Goal: Task Accomplishment & Management: Use online tool/utility

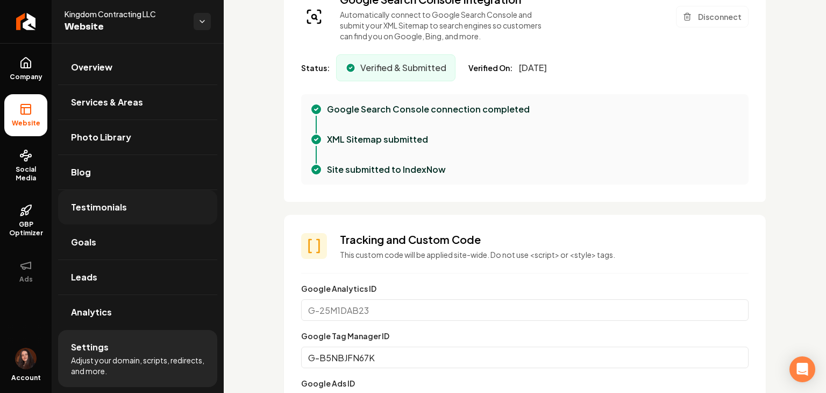
scroll to position [377, 0]
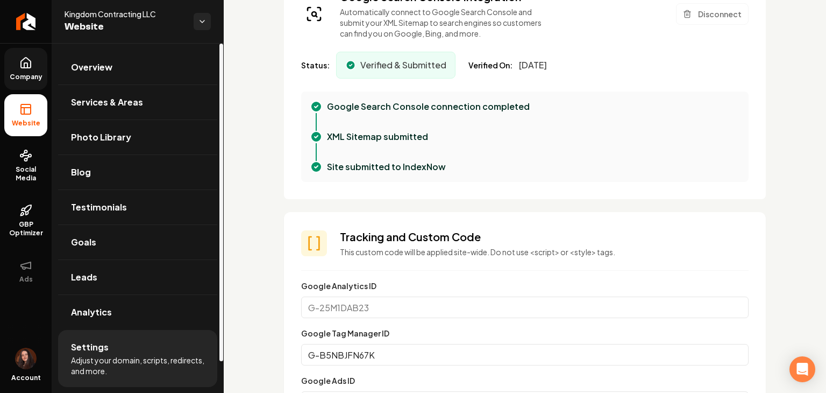
click at [24, 61] on icon at bounding box center [25, 62] width 13 height 13
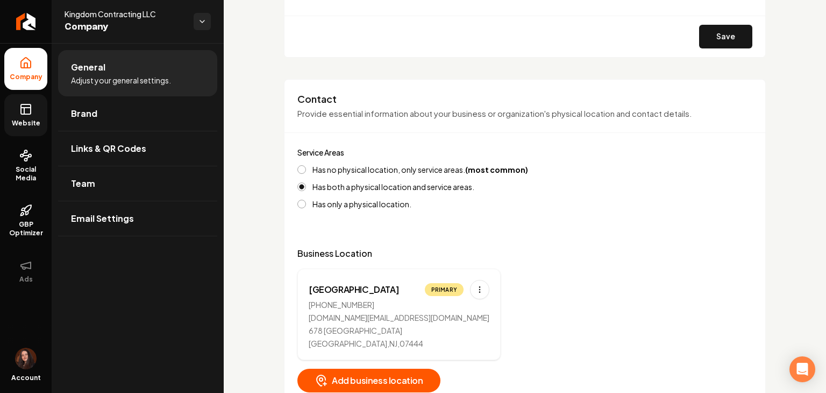
click at [36, 114] on link "Website" at bounding box center [25, 115] width 43 height 42
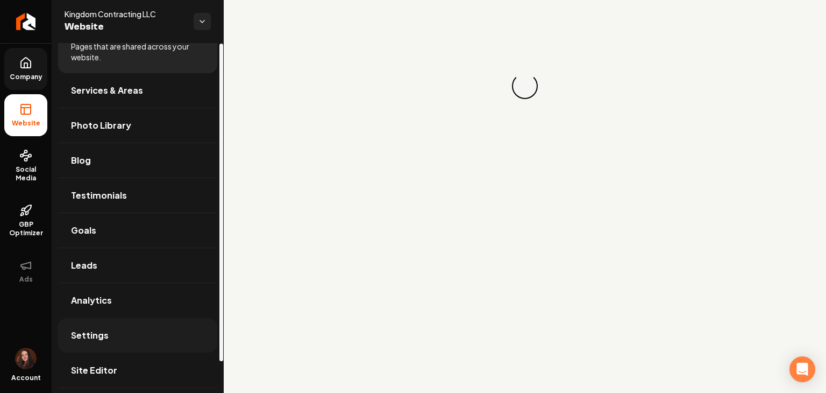
scroll to position [34, 0]
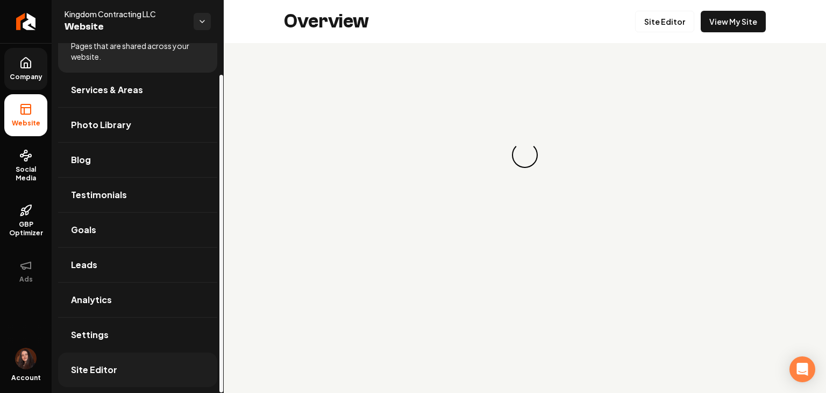
click at [108, 359] on link "Site Editor" at bounding box center [137, 369] width 159 height 34
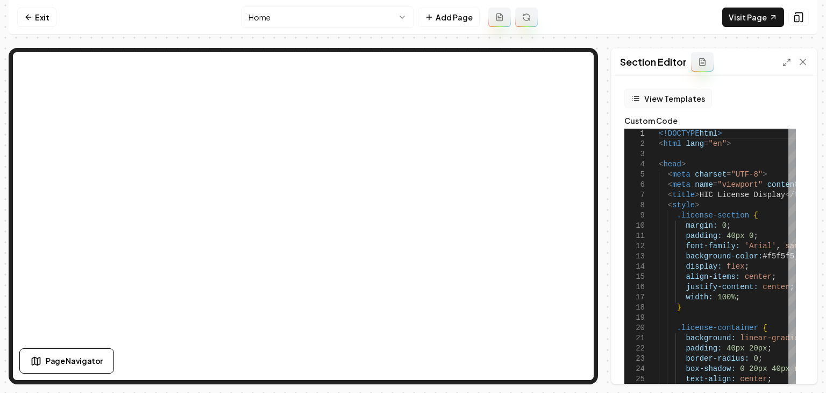
click at [380, 97] on button "View Templates" at bounding box center [669, 98] width 88 height 19
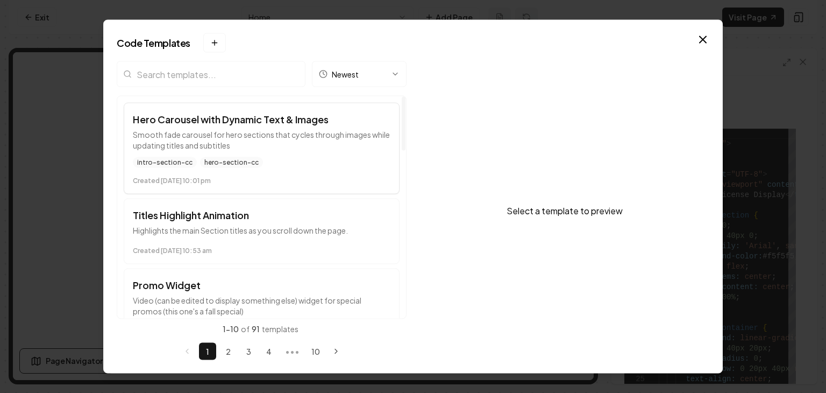
click at [359, 166] on div "intro-section-cc hero-section-cc" at bounding box center [262, 162] width 258 height 11
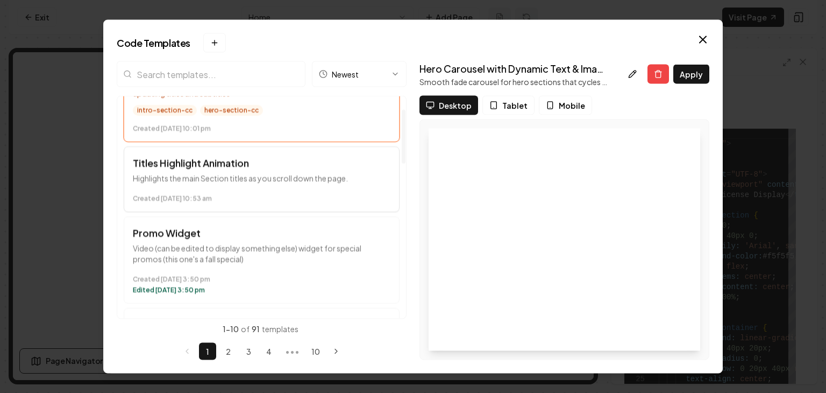
scroll to position [54, 0]
click at [273, 181] on p "Highlights the main Section titles as you scroll down the page." at bounding box center [262, 176] width 258 height 11
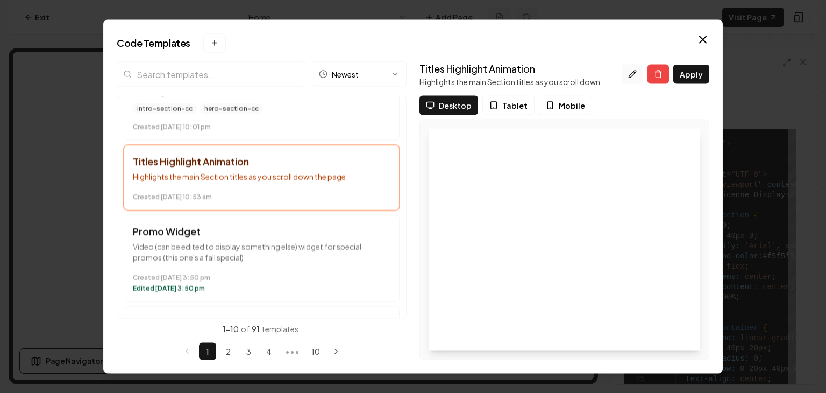
click at [380, 80] on button at bounding box center [633, 74] width 22 height 19
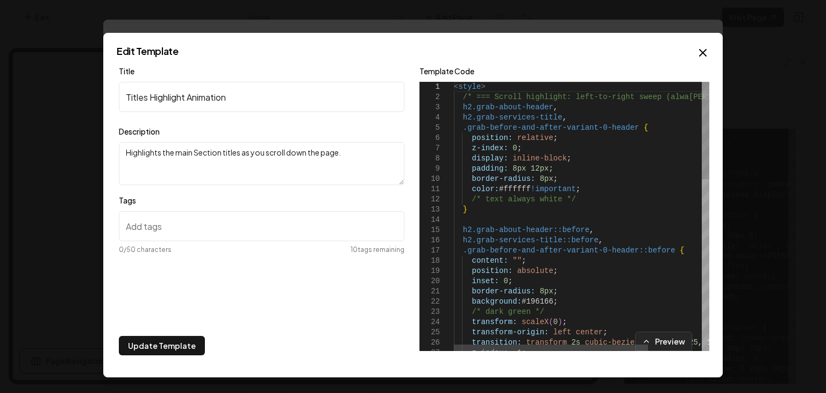
drag, startPoint x: 454, startPoint y: 88, endPoint x: 508, endPoint y: 134, distance: 71.0
click at [380, 147] on div "3 4 5 6 7 8 9 10 11 12 13 14 15 16 17 18 19 20 21 22 23 24 25 26 27 1 2 h2.grab…" at bounding box center [565, 216] width 290 height 269
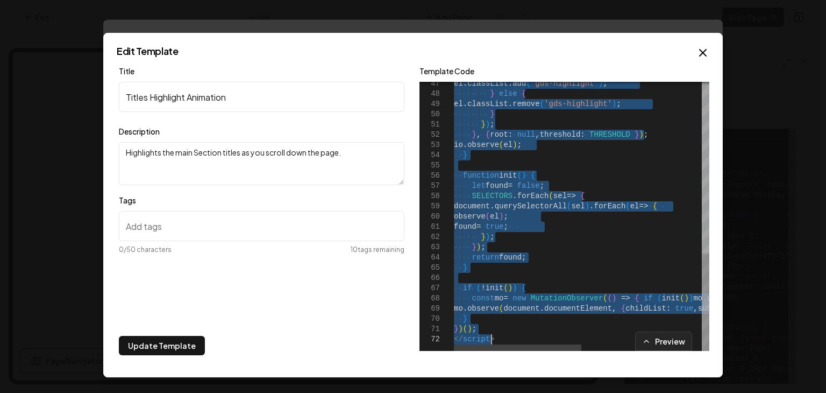
drag, startPoint x: 458, startPoint y: 87, endPoint x: 518, endPoint y: 334, distance: 254.5
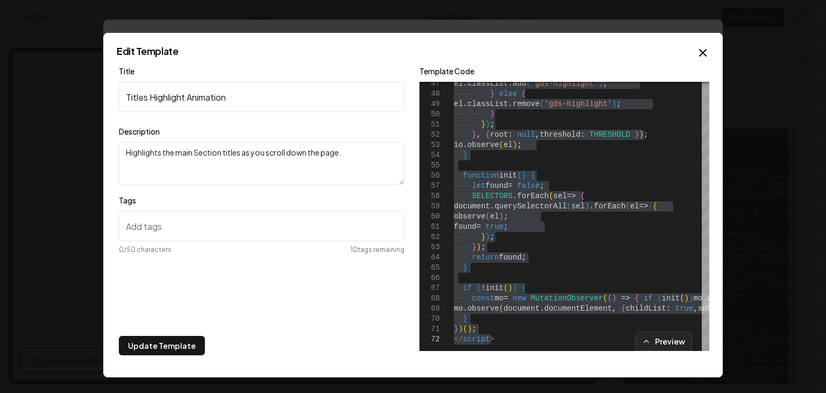
click at [380, 333] on div "Preview" at bounding box center [565, 340] width 290 height 19
click at [380, 338] on div "Preview" at bounding box center [565, 340] width 290 height 19
click at [380, 339] on div "Preview" at bounding box center [565, 340] width 290 height 19
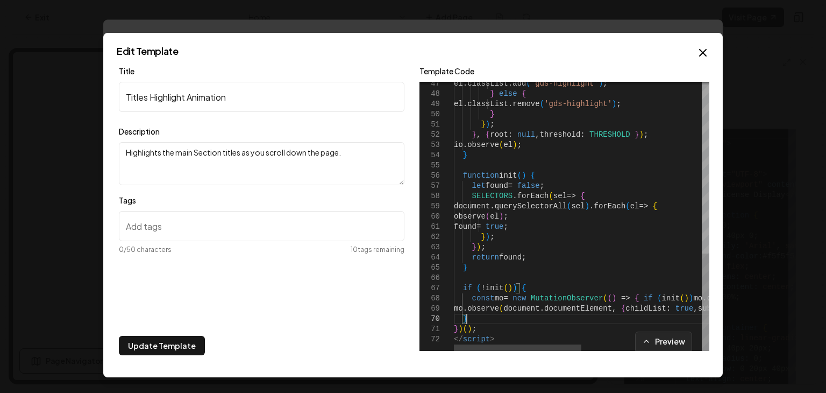
drag, startPoint x: 489, startPoint y: 319, endPoint x: 489, endPoint y: 326, distance: 6.5
drag, startPoint x: 491, startPoint y: 336, endPoint x: 484, endPoint y: 321, distance: 16.9
click at [380, 321] on div "47 48 49 50 51 52 53 54 55 56 57 58 59 60 61 62 63 64 65 66 67 68 69 70 71 72 e…" at bounding box center [565, 216] width 290 height 269
click at [380, 338] on div "Preview" at bounding box center [565, 340] width 290 height 19
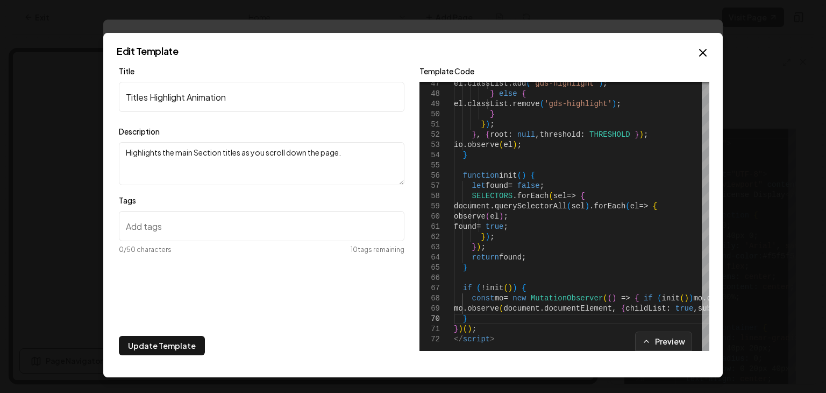
click at [380, 333] on div "Preview" at bounding box center [565, 340] width 290 height 19
type textarea "***** *********"
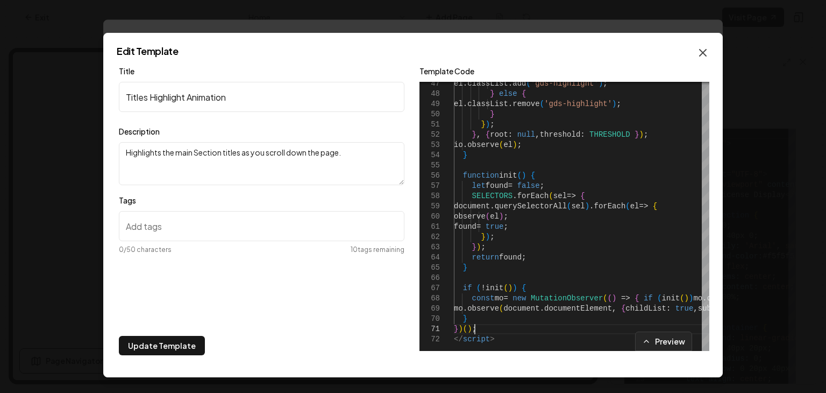
click at [380, 49] on icon "button" at bounding box center [703, 52] width 13 height 13
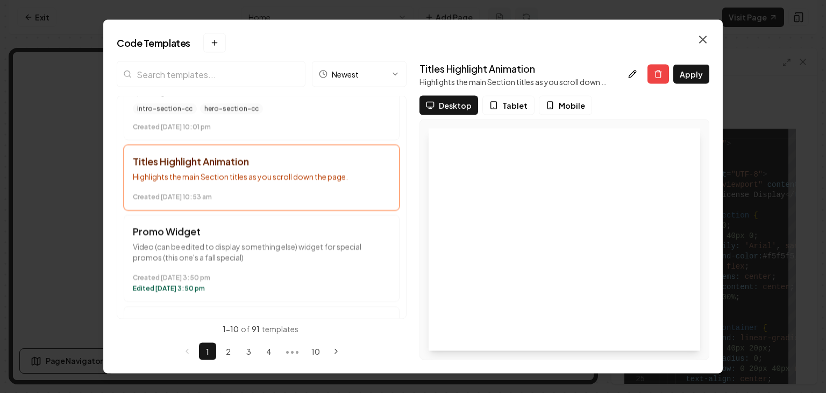
click at [380, 39] on icon "button" at bounding box center [703, 39] width 13 height 13
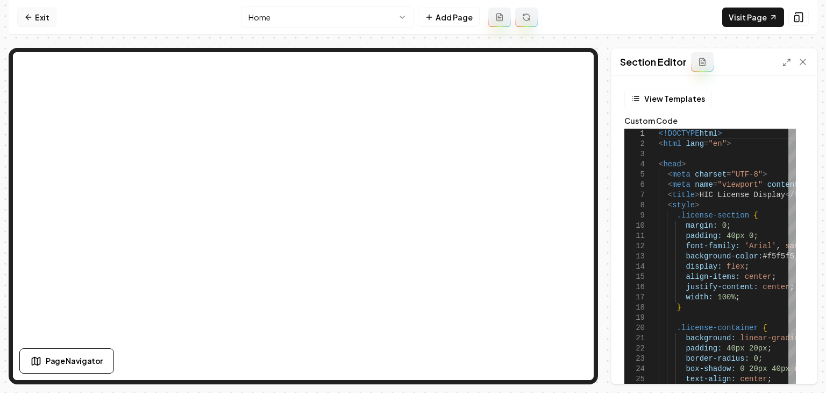
click at [46, 16] on link "Exit" at bounding box center [36, 17] width 39 height 19
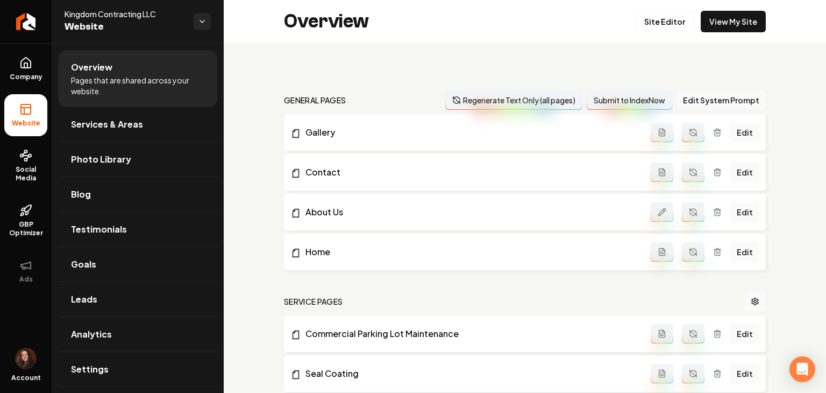
click at [25, 22] on icon "Return to dashboard" at bounding box center [26, 21] width 9 height 9
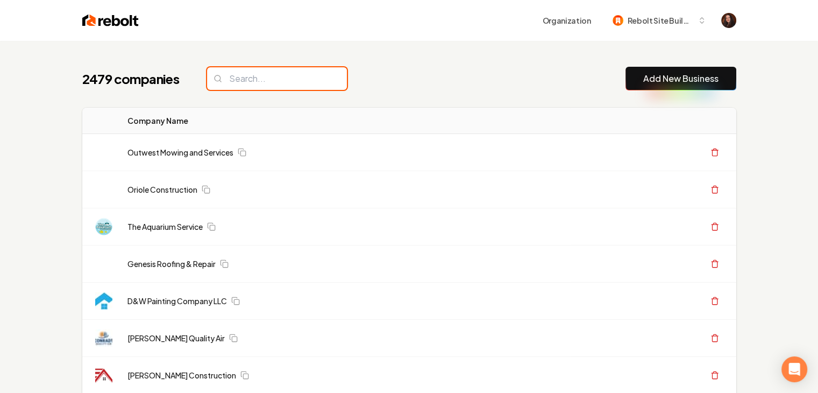
click at [245, 82] on input "search" at bounding box center [277, 78] width 140 height 23
type input "clb"
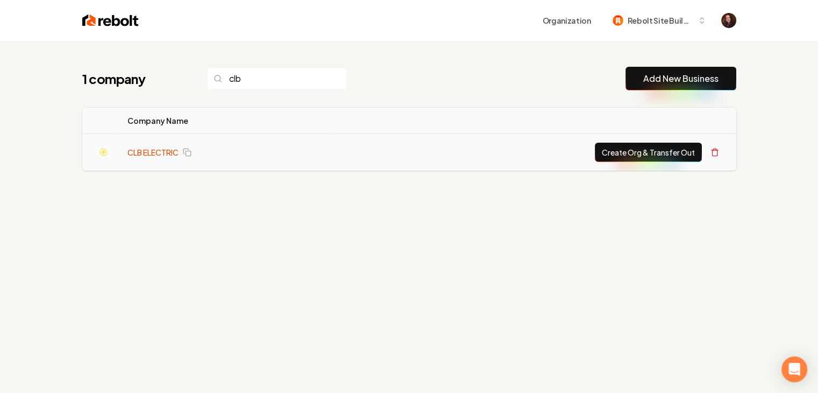
click at [167, 147] on link "CLB ELECTRIC" at bounding box center [153, 152] width 51 height 11
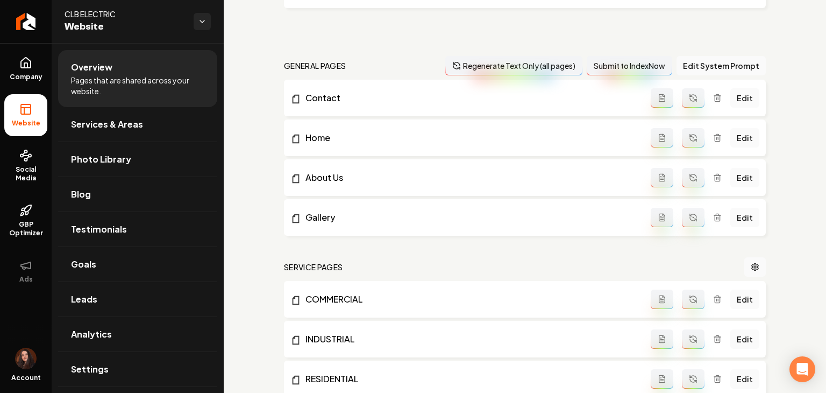
scroll to position [508, 0]
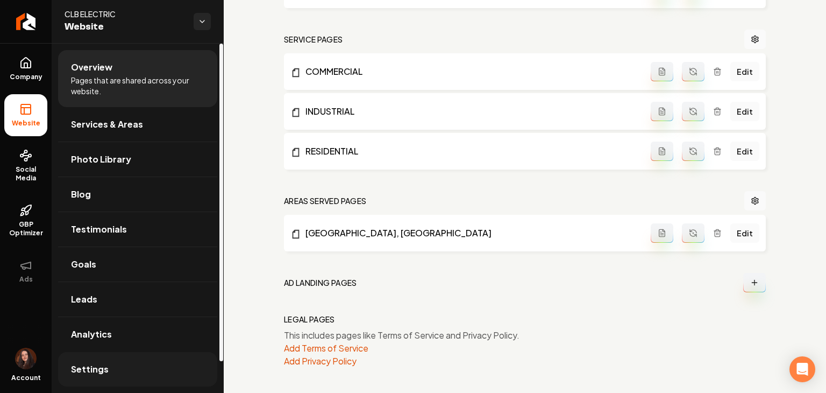
click at [113, 366] on link "Settings" at bounding box center [137, 369] width 159 height 34
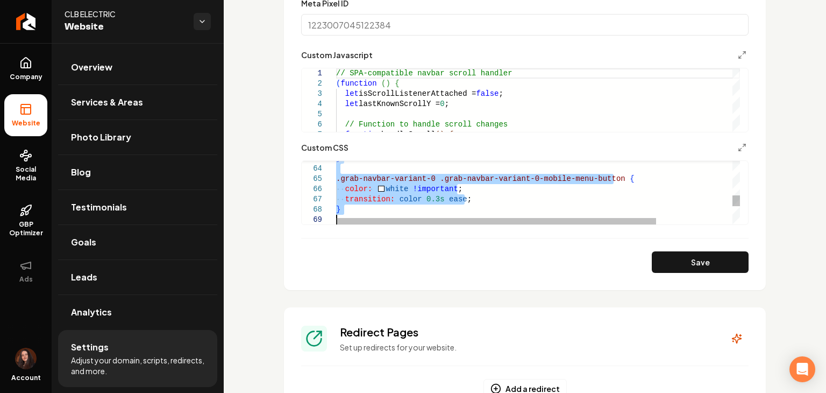
type textarea "**********"
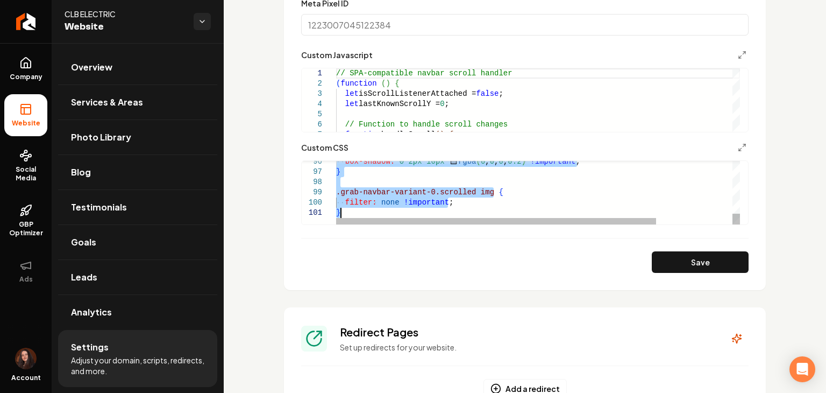
drag, startPoint x: 338, startPoint y: 194, endPoint x: 489, endPoint y: 304, distance: 186.8
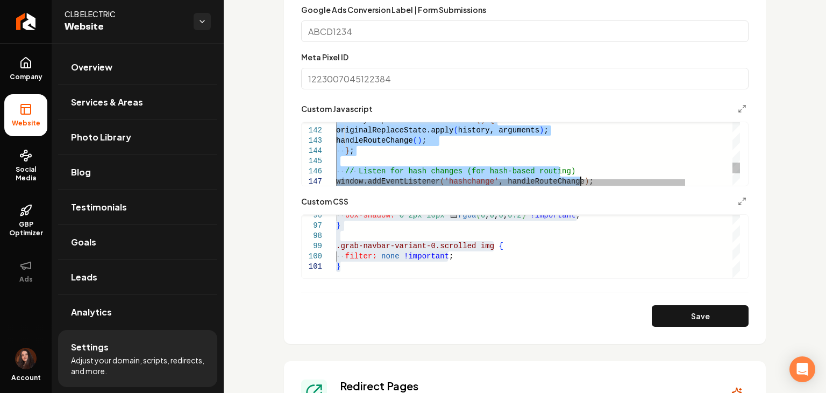
type textarea "**********"
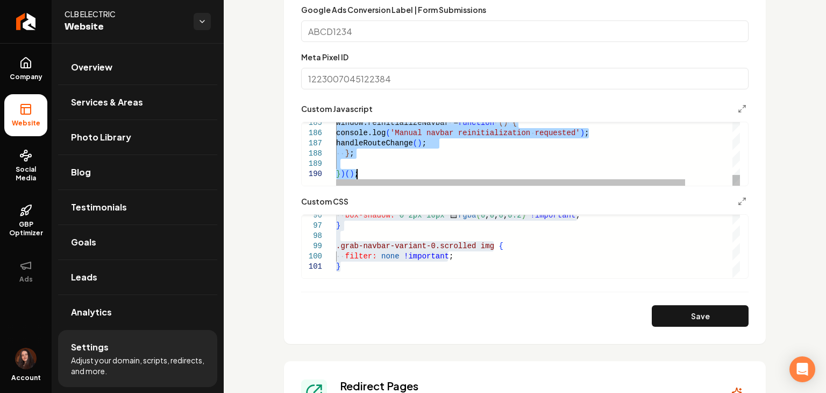
drag, startPoint x: 336, startPoint y: 126, endPoint x: 616, endPoint y: 399, distance: 390.4
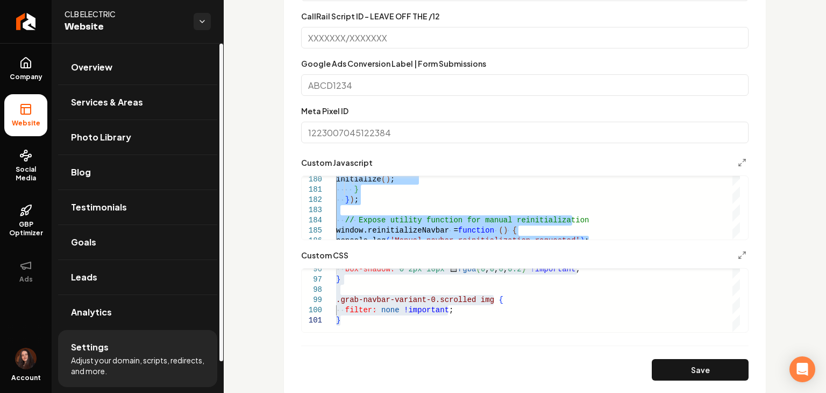
click at [231, 292] on div "Custom domain Connect and configure a custom domain. Your Domain https://www. S…" at bounding box center [525, 153] width 603 height 1297
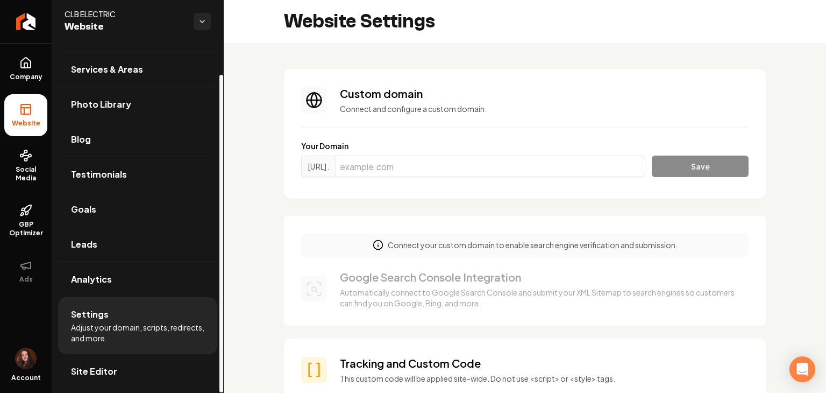
scroll to position [34, 0]
click at [114, 366] on link "Site Editor" at bounding box center [137, 369] width 159 height 34
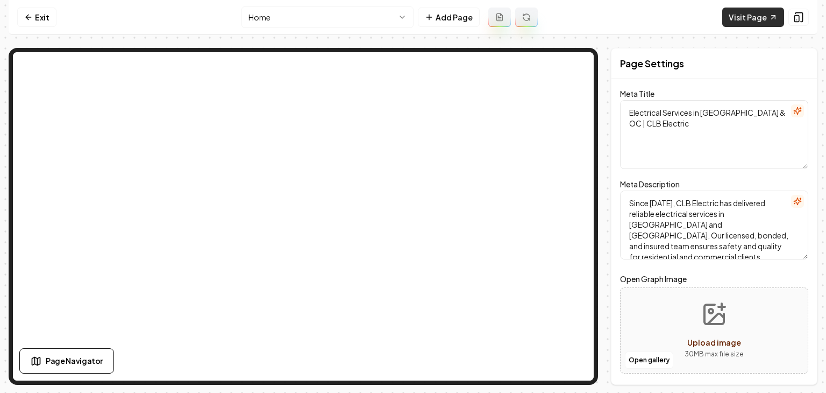
click at [380, 18] on link "Visit Page" at bounding box center [754, 17] width 62 height 19
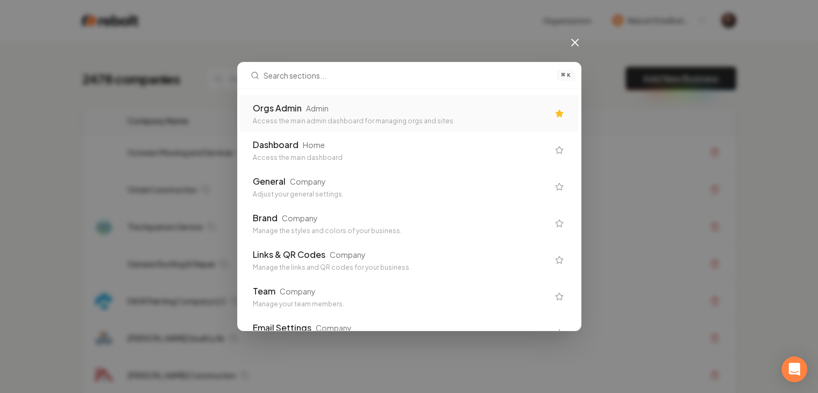
click at [300, 102] on div "Orgs Admin" at bounding box center [277, 108] width 49 height 13
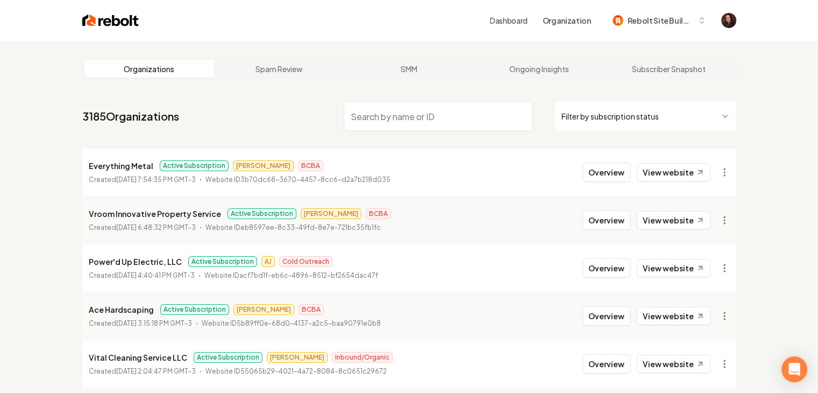
click at [722, 108] on html "Dashboard Organization Rebolt Site Builder Organizations Spam Review SMM Ongoin…" at bounding box center [409, 196] width 818 height 393
click at [672, 179] on link "View website" at bounding box center [674, 172] width 74 height 18
click at [675, 221] on link "View website" at bounding box center [674, 220] width 74 height 18
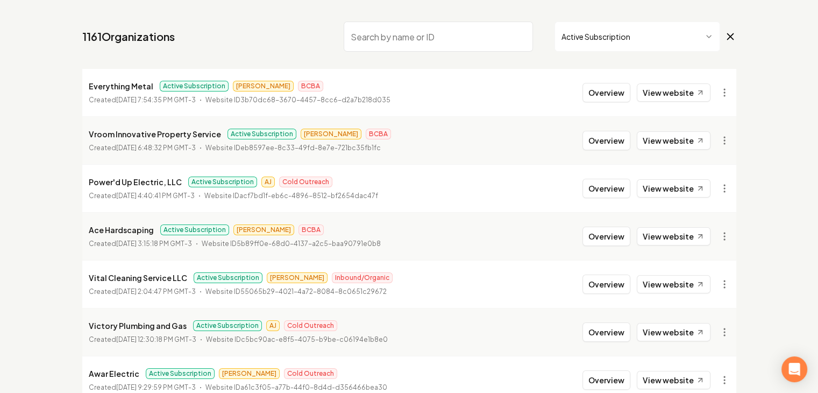
scroll to position [108, 0]
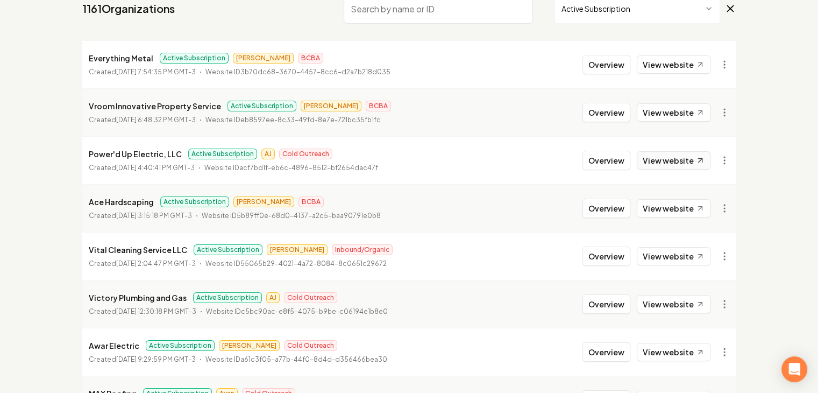
click at [652, 157] on link "View website" at bounding box center [674, 160] width 74 height 18
click at [665, 207] on link "View website" at bounding box center [674, 208] width 74 height 18
click at [673, 251] on link "View website" at bounding box center [674, 256] width 74 height 18
click at [670, 299] on link "View website" at bounding box center [674, 304] width 74 height 18
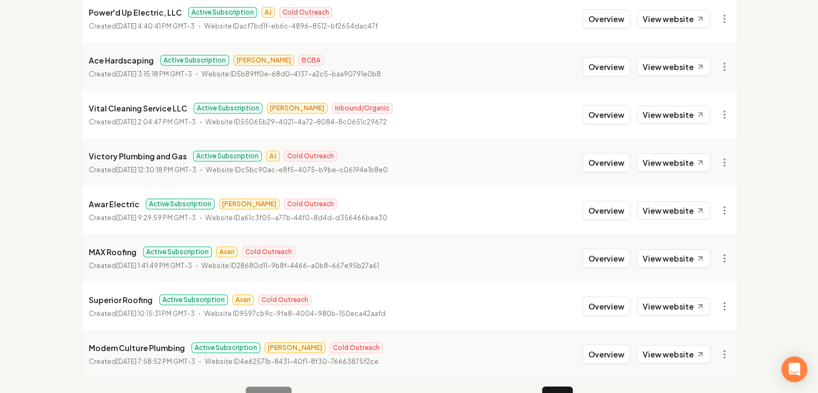
scroll to position [278, 0]
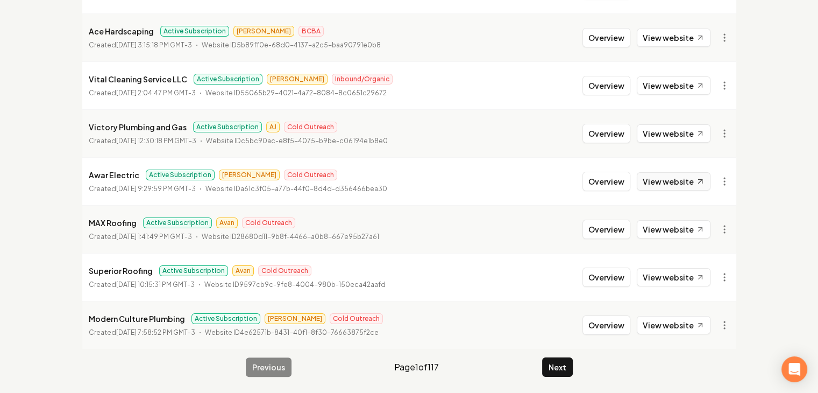
click at [659, 182] on link "View website" at bounding box center [674, 181] width 74 height 18
click at [661, 227] on link "View website" at bounding box center [674, 229] width 74 height 18
click at [664, 279] on link "View website" at bounding box center [674, 277] width 74 height 18
click at [671, 316] on link "View website" at bounding box center [674, 325] width 74 height 18
click at [572, 367] on main "Organizations Spam Review SMM Ongoing Insights Subscriber Snapshot 1161 Organiz…" at bounding box center [409, 78] width 689 height 631
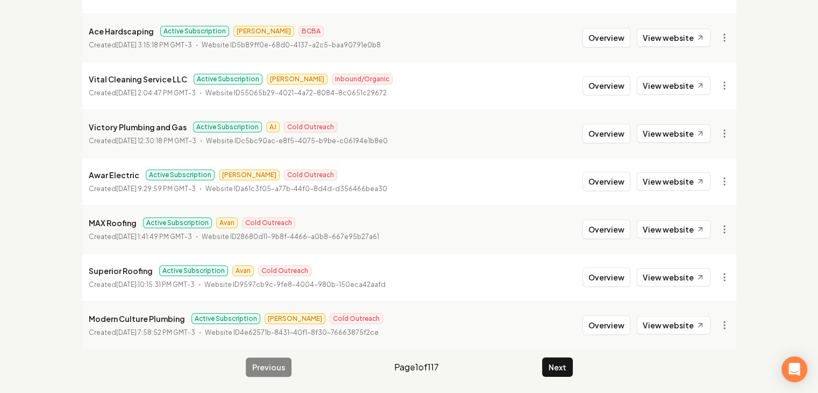
drag, startPoint x: 661, startPoint y: 276, endPoint x: 663, endPoint y: 289, distance: 13.6
click at [661, 276] on link "View website" at bounding box center [674, 277] width 74 height 18
click at [663, 318] on link "View website" at bounding box center [674, 325] width 74 height 18
click at [555, 363] on button "Next" at bounding box center [557, 366] width 31 height 19
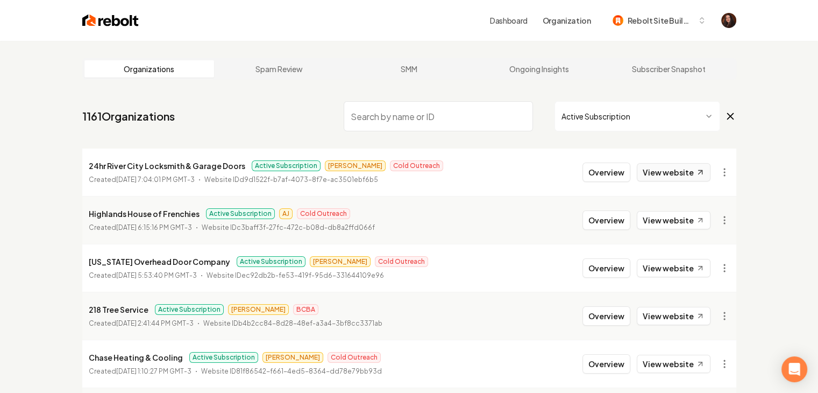
click at [668, 174] on link "View website" at bounding box center [674, 172] width 74 height 18
click at [670, 217] on link "View website" at bounding box center [674, 220] width 74 height 18
click at [662, 273] on link "View website" at bounding box center [674, 268] width 74 height 18
click at [667, 315] on link "View website" at bounding box center [674, 316] width 74 height 18
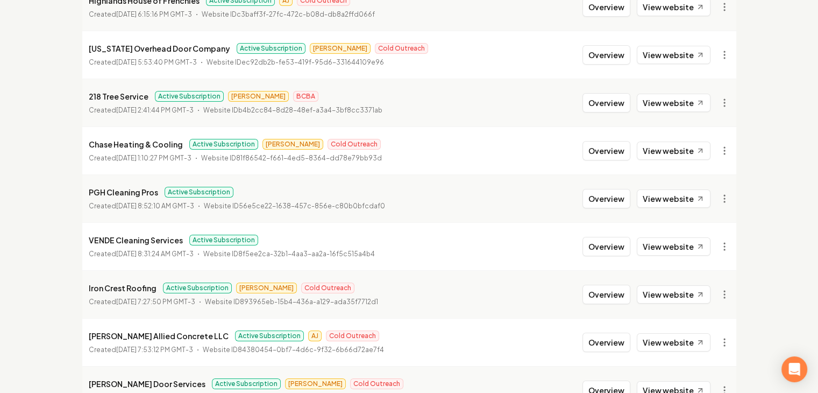
scroll to position [215, 0]
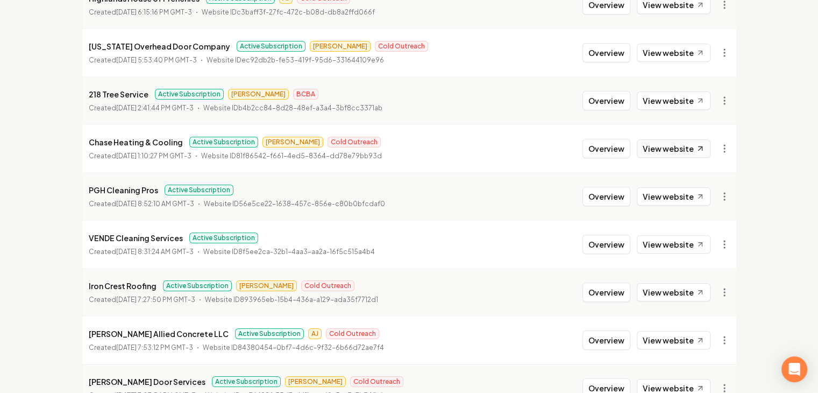
click at [668, 146] on link "View website" at bounding box center [674, 148] width 74 height 18
drag, startPoint x: 670, startPoint y: 190, endPoint x: 671, endPoint y: 233, distance: 42.5
click at [670, 191] on link "View website" at bounding box center [674, 196] width 74 height 18
click at [671, 239] on link "View website" at bounding box center [674, 244] width 74 height 18
drag, startPoint x: 666, startPoint y: 288, endPoint x: 671, endPoint y: 321, distance: 33.7
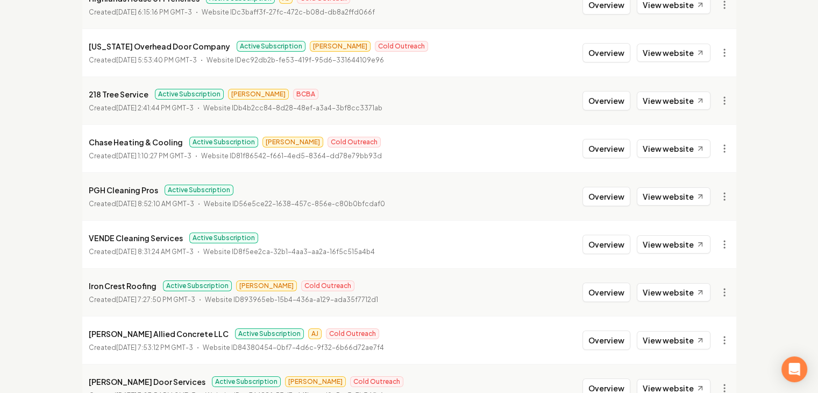
click at [666, 288] on link "View website" at bounding box center [674, 292] width 74 height 18
click at [672, 334] on link "View website" at bounding box center [674, 340] width 74 height 18
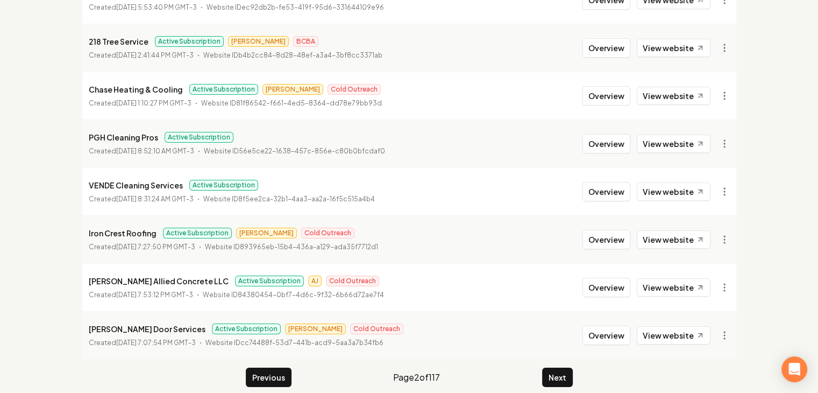
scroll to position [278, 0]
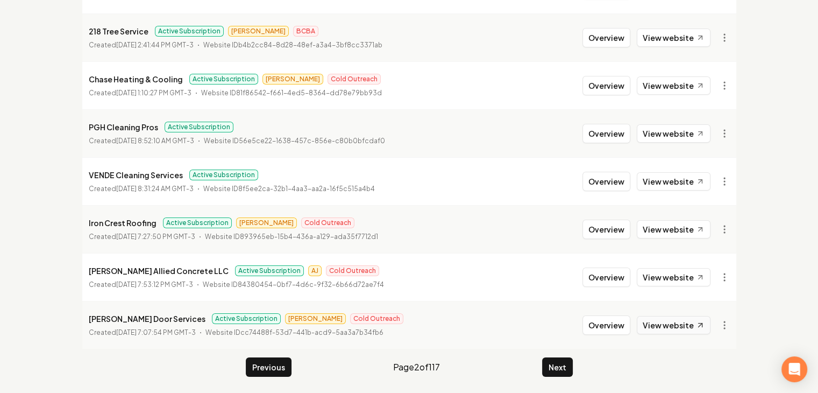
click at [671, 322] on link "View website" at bounding box center [674, 325] width 74 height 18
click at [554, 360] on button "Next" at bounding box center [557, 366] width 31 height 19
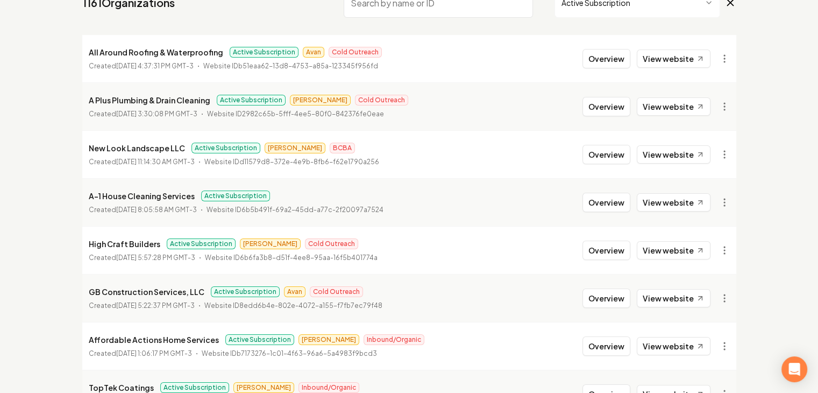
scroll to position [117, 0]
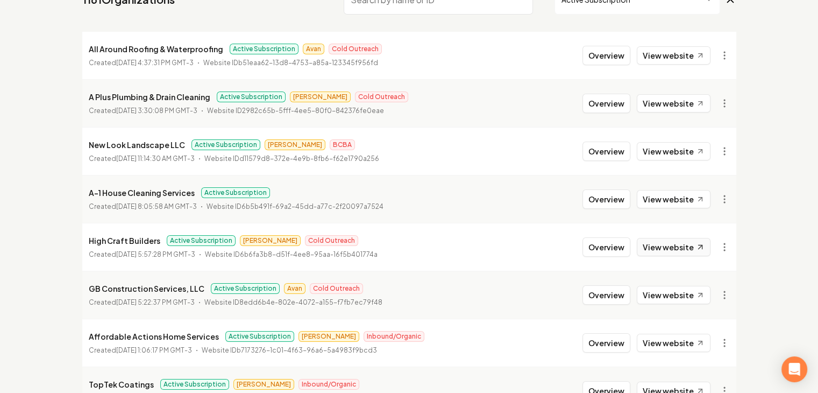
click at [665, 251] on link "View website" at bounding box center [674, 247] width 74 height 18
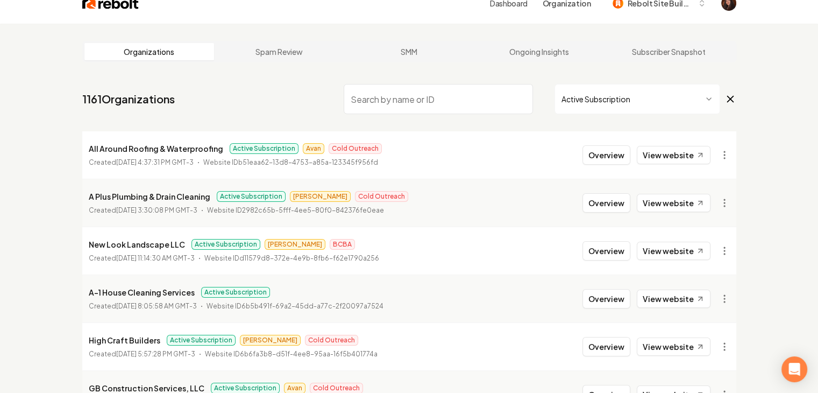
scroll to position [9, 0]
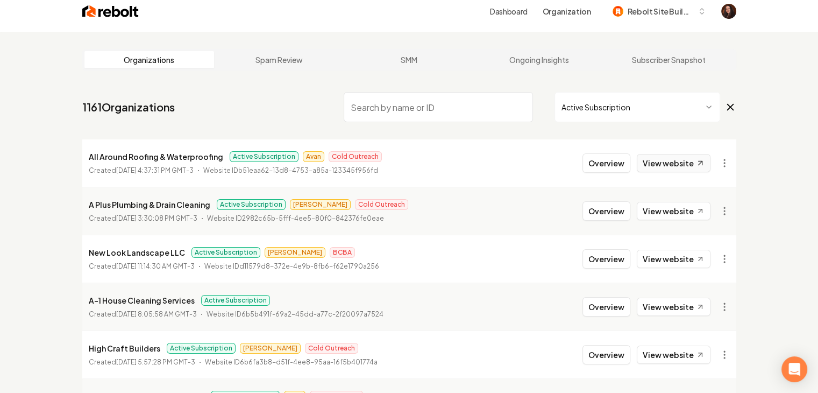
click at [665, 164] on link "View website" at bounding box center [674, 163] width 74 height 18
click at [665, 217] on link "View website" at bounding box center [674, 211] width 74 height 18
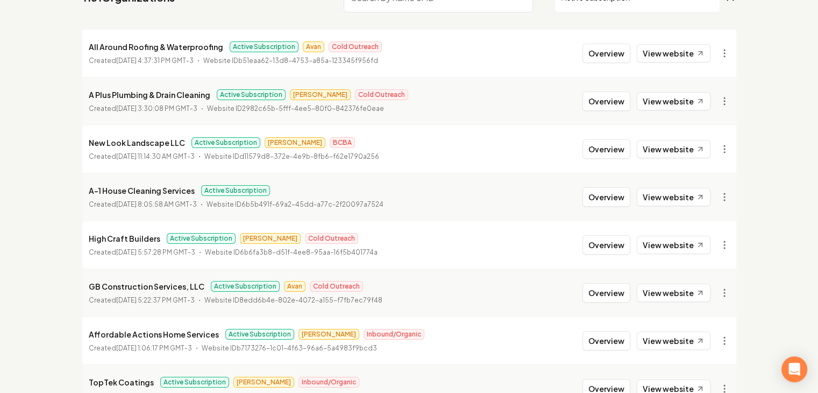
scroll to position [278, 0]
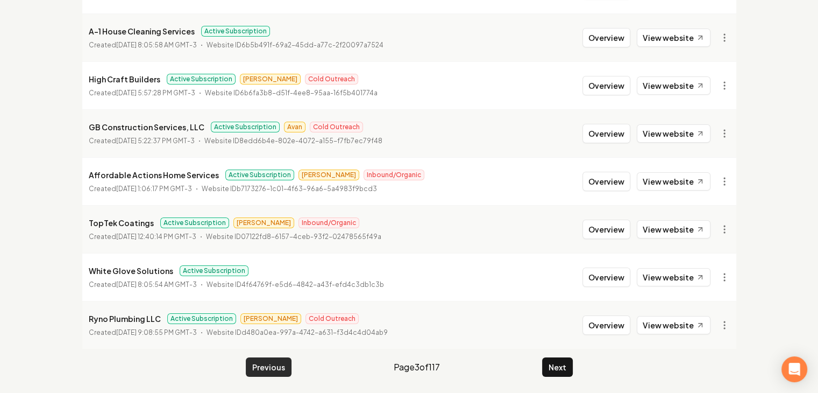
click at [271, 357] on button "Previous" at bounding box center [269, 366] width 46 height 19
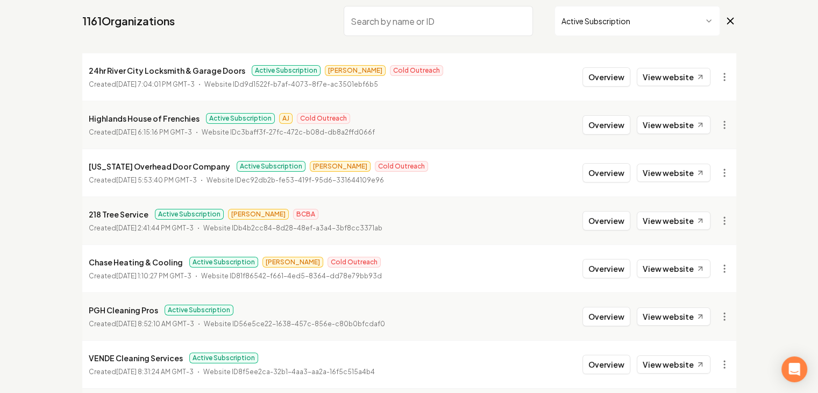
scroll to position [63, 0]
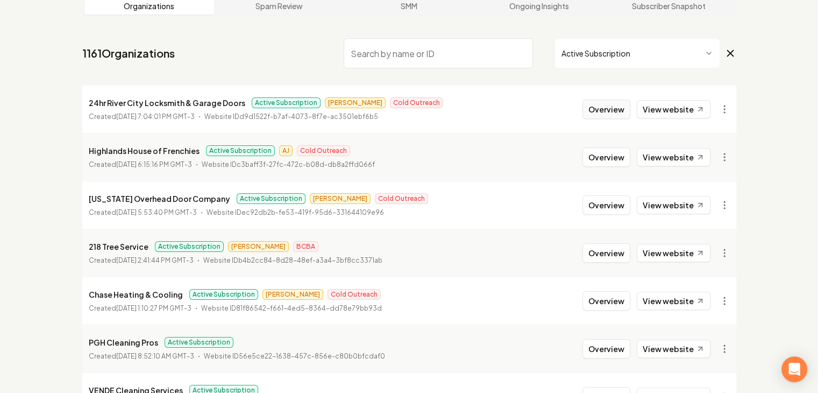
click at [605, 111] on button "Overview" at bounding box center [607, 109] width 48 height 19
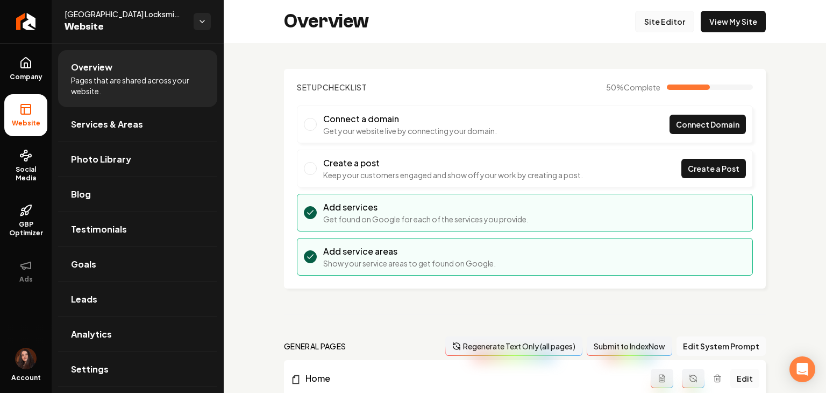
click at [676, 24] on link "Site Editor" at bounding box center [664, 22] width 59 height 22
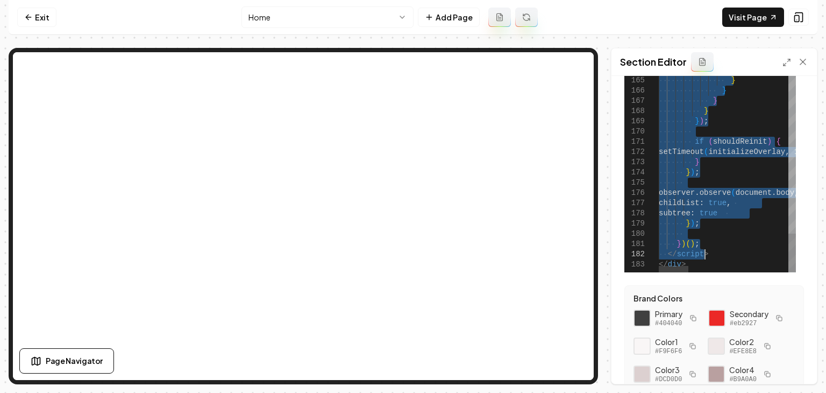
scroll to position [161, 0]
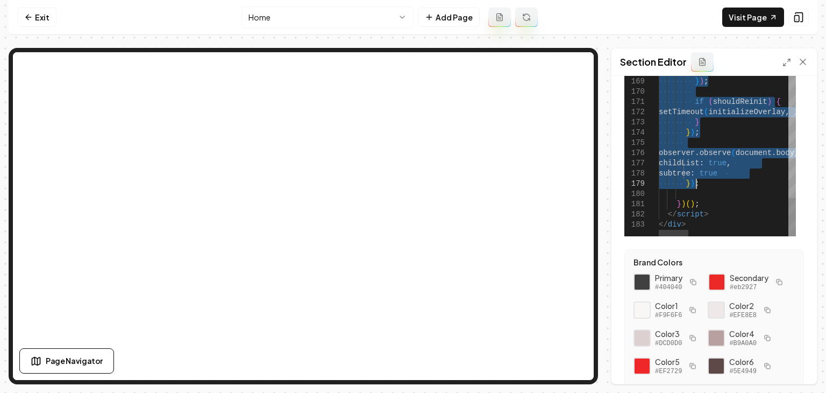
type textarea "**********"
drag, startPoint x: 660, startPoint y: 133, endPoint x: 767, endPoint y: 246, distance: 156.4
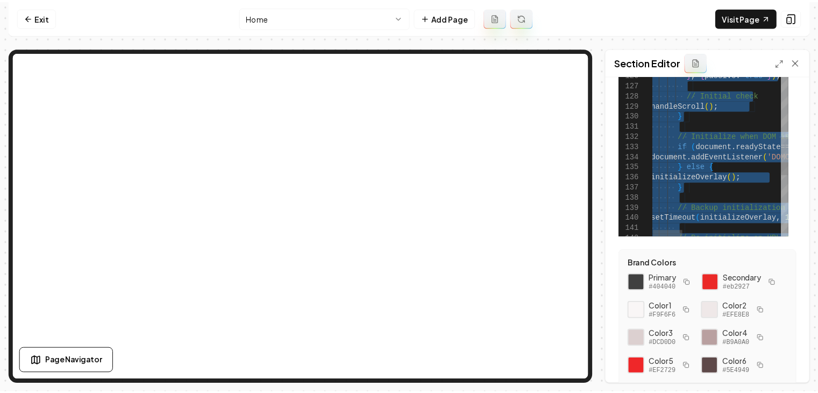
scroll to position [160, 0]
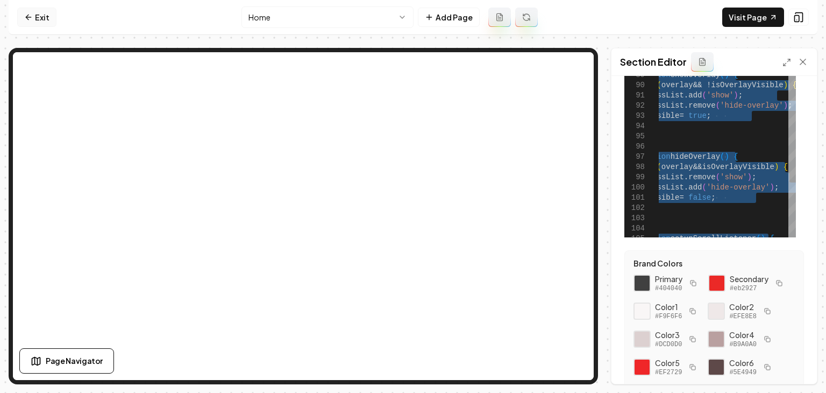
click at [39, 17] on link "Exit" at bounding box center [36, 17] width 39 height 19
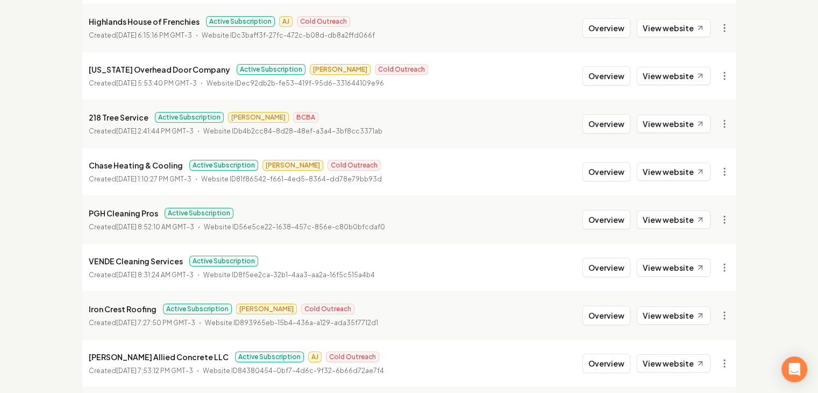
scroll to position [278, 0]
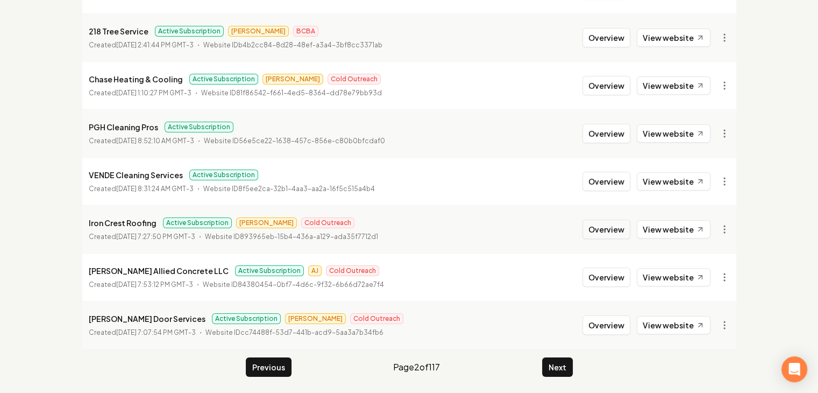
click at [605, 235] on button "Overview" at bounding box center [607, 229] width 48 height 19
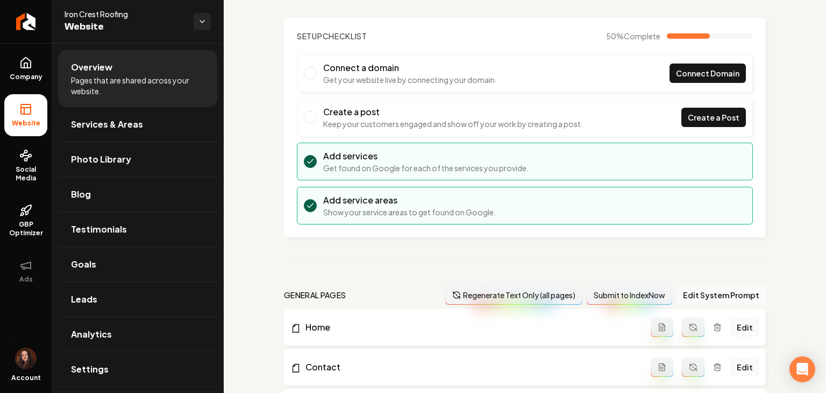
scroll to position [54, 0]
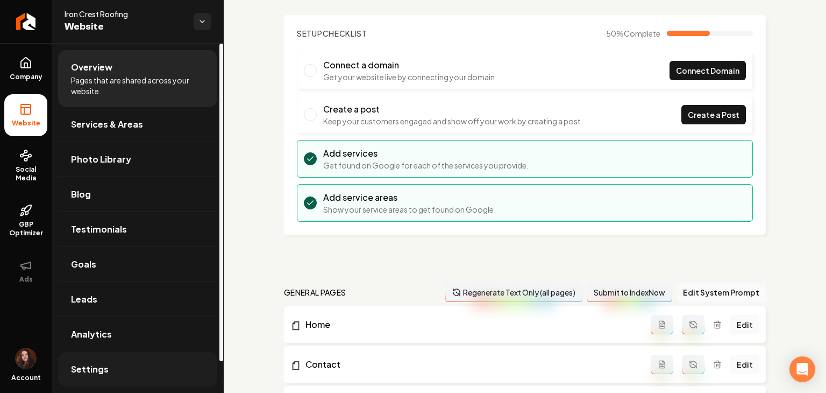
click at [97, 376] on link "Settings" at bounding box center [137, 369] width 159 height 34
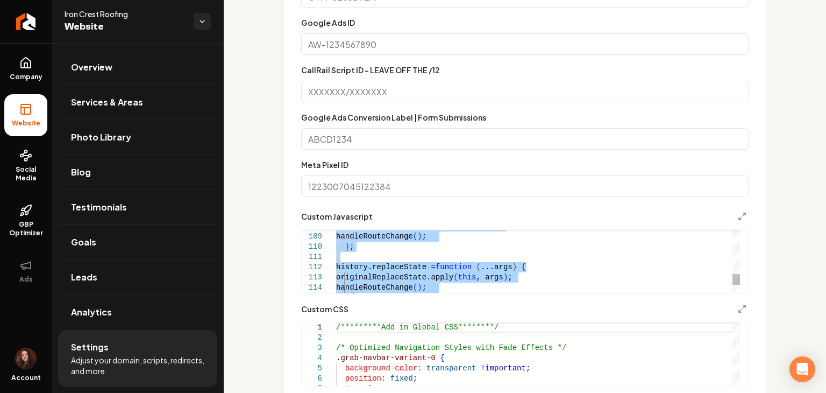
type textarea "**********"
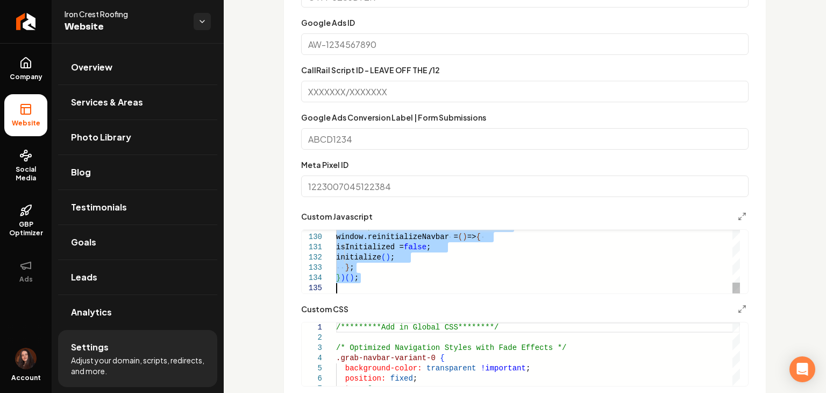
drag, startPoint x: 336, startPoint y: 235, endPoint x: 522, endPoint y: 418, distance: 260.2
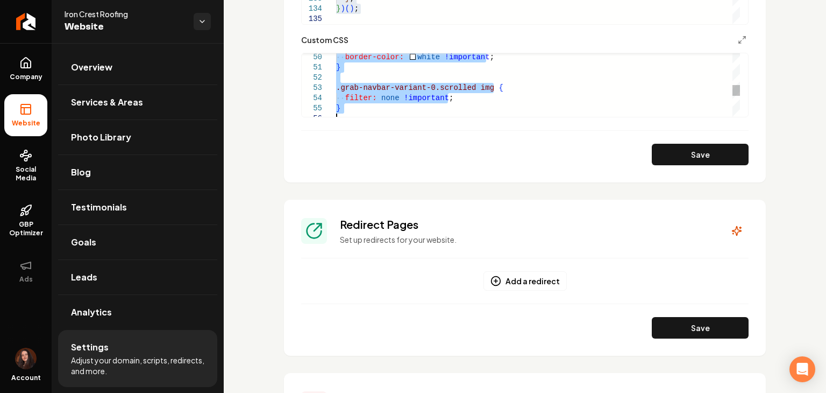
type textarea "**********"
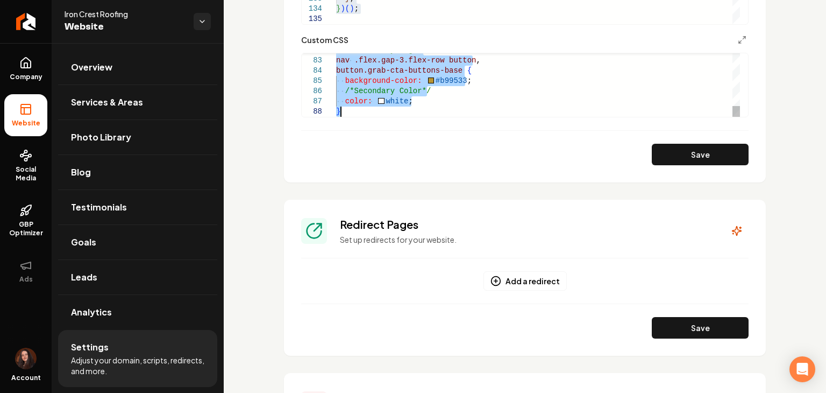
drag, startPoint x: 336, startPoint y: 59, endPoint x: 526, endPoint y: 316, distance: 319.4
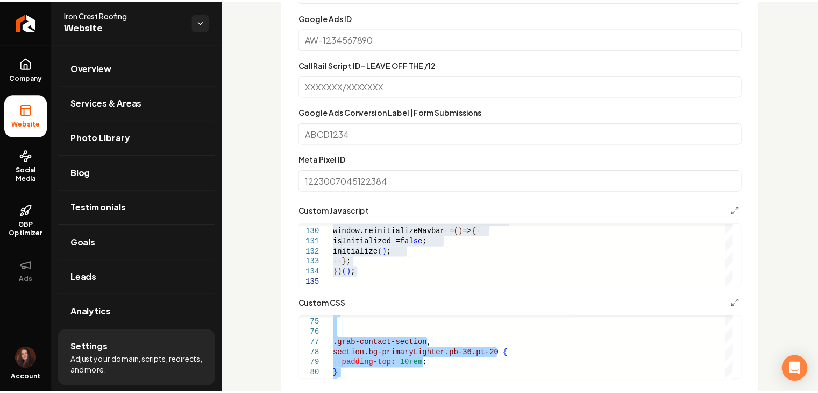
scroll to position [484, 0]
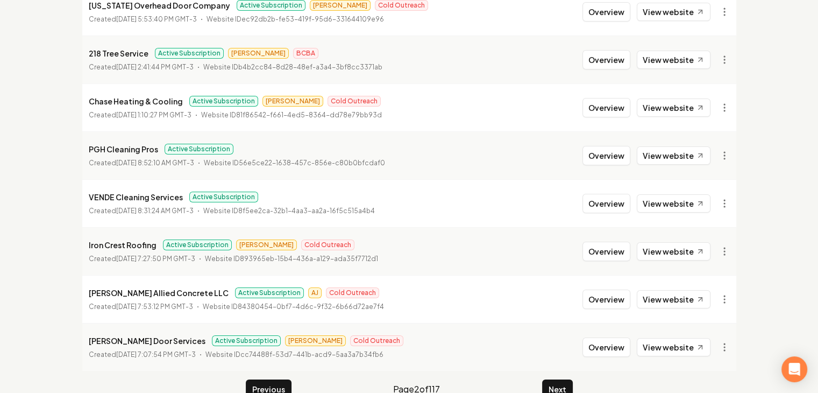
scroll to position [278, 0]
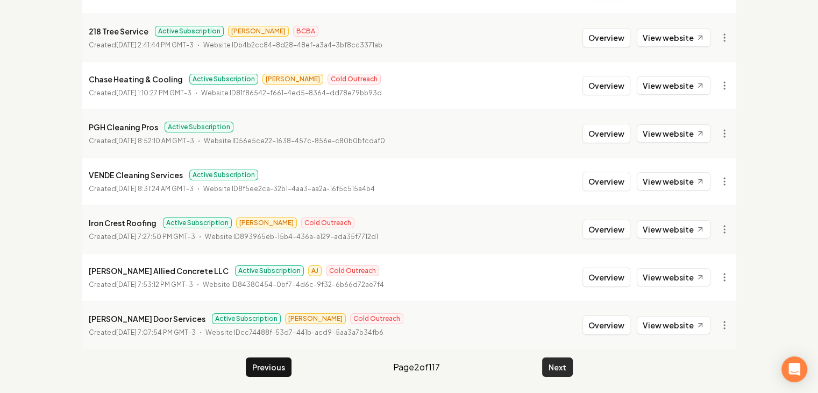
click at [566, 362] on button "Next" at bounding box center [557, 366] width 31 height 19
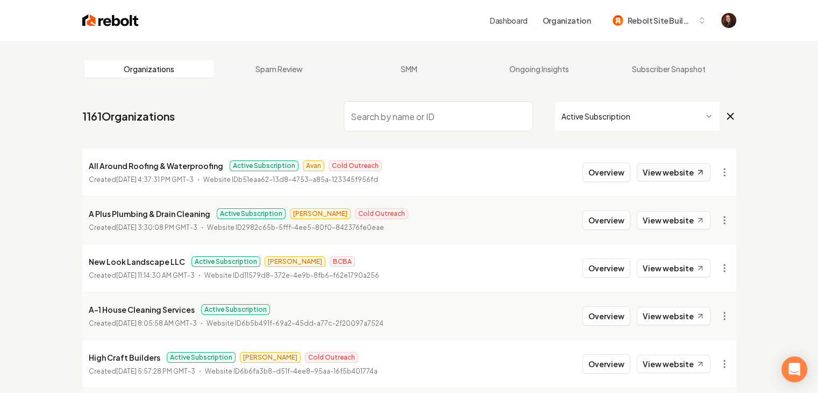
click at [670, 174] on link "View website" at bounding box center [674, 172] width 74 height 18
click at [679, 220] on link "View website" at bounding box center [674, 220] width 74 height 18
click at [679, 272] on link "View website" at bounding box center [674, 268] width 74 height 18
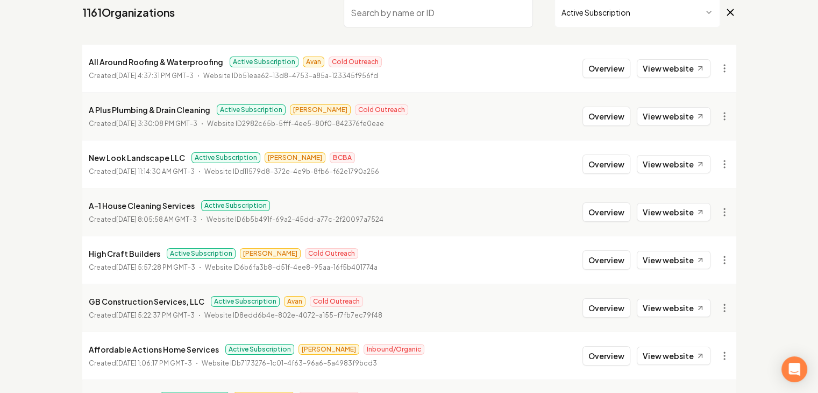
scroll to position [108, 0]
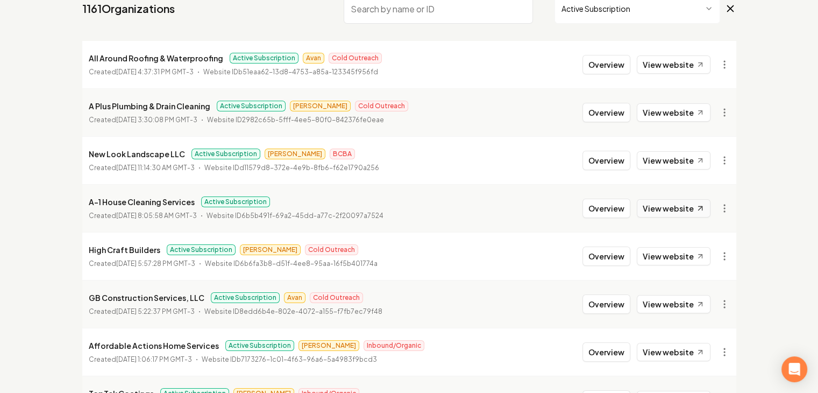
click at [678, 211] on link "View website" at bounding box center [674, 208] width 74 height 18
drag, startPoint x: 684, startPoint y: 248, endPoint x: 689, endPoint y: 265, distance: 17.7
click at [684, 250] on link "View website" at bounding box center [674, 256] width 74 height 18
click at [688, 301] on link "View website" at bounding box center [674, 304] width 74 height 18
click at [688, 343] on link "View website" at bounding box center [674, 352] width 74 height 18
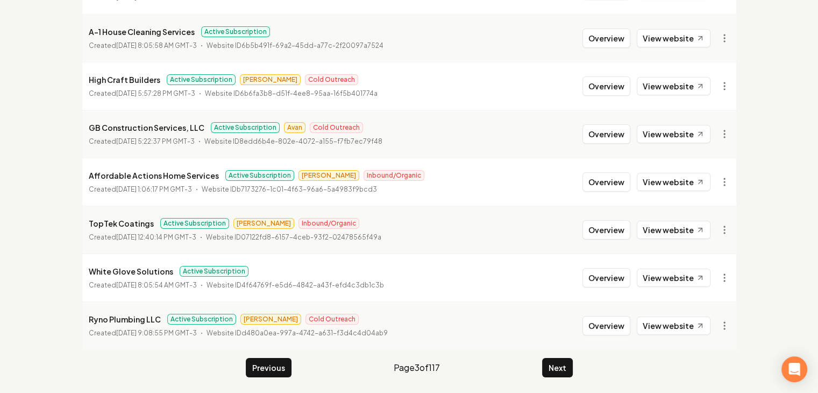
scroll to position [278, 0]
click at [692, 220] on link "View website" at bounding box center [674, 229] width 74 height 18
click at [689, 279] on link "View website" at bounding box center [674, 277] width 74 height 18
click at [682, 320] on link "View website" at bounding box center [674, 325] width 74 height 18
click at [549, 366] on button "Next" at bounding box center [557, 366] width 31 height 19
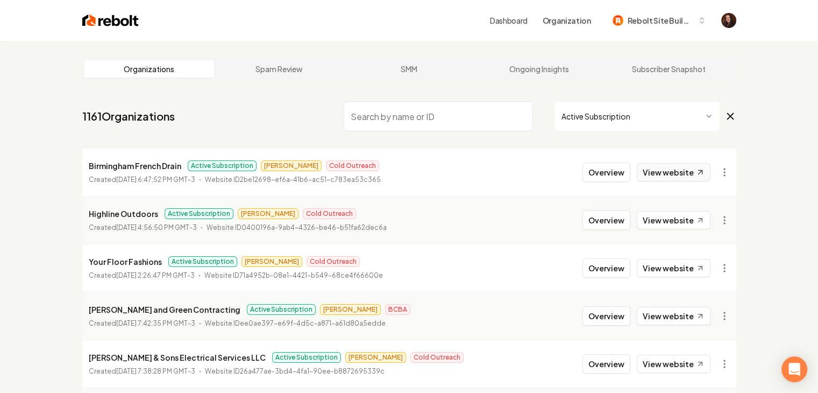
click at [656, 169] on link "View website" at bounding box center [674, 172] width 74 height 18
click at [661, 229] on div "Overview View website" at bounding box center [647, 219] width 128 height 19
click at [664, 221] on link "View website" at bounding box center [674, 220] width 74 height 18
click at [673, 270] on link "View website" at bounding box center [674, 268] width 74 height 18
drag, startPoint x: 675, startPoint y: 304, endPoint x: 676, endPoint y: 312, distance: 7.6
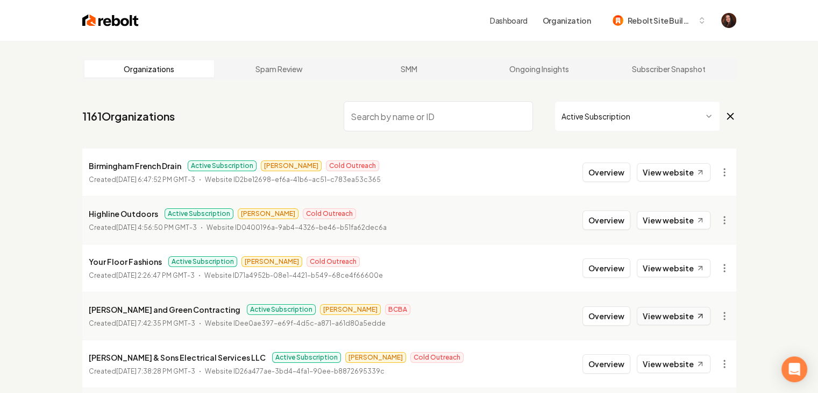
click at [675, 305] on li "[PERSON_NAME] and Green Contracting Active Subscription [PERSON_NAME] BCBA Crea…" at bounding box center [409, 316] width 654 height 48
click at [676, 313] on link "View website" at bounding box center [674, 316] width 74 height 18
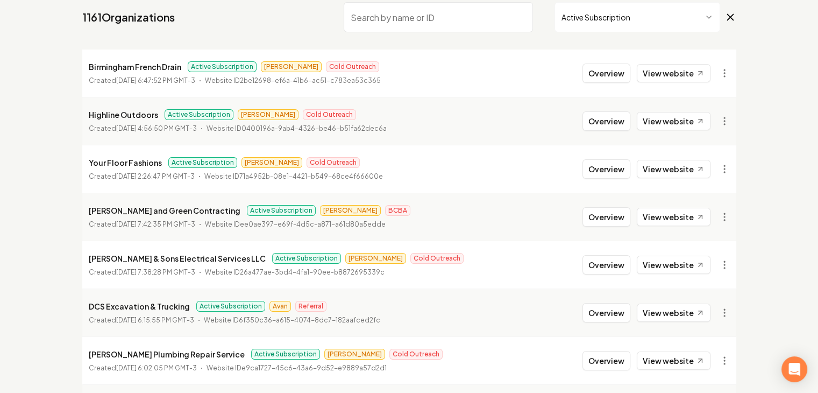
scroll to position [108, 0]
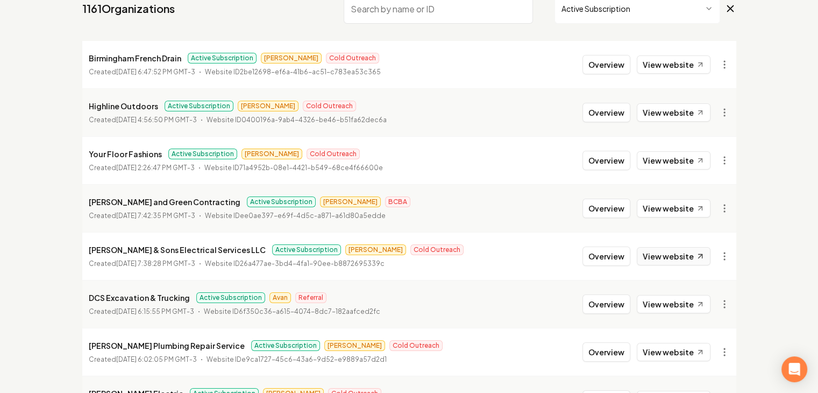
click at [678, 250] on link "View website" at bounding box center [674, 256] width 74 height 18
click at [689, 305] on link "View website" at bounding box center [674, 304] width 74 height 18
click at [683, 344] on link "View website" at bounding box center [674, 352] width 74 height 18
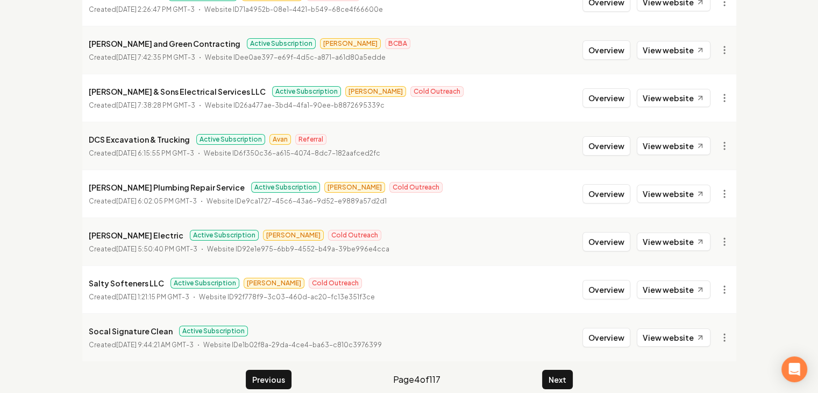
scroll to position [278, 0]
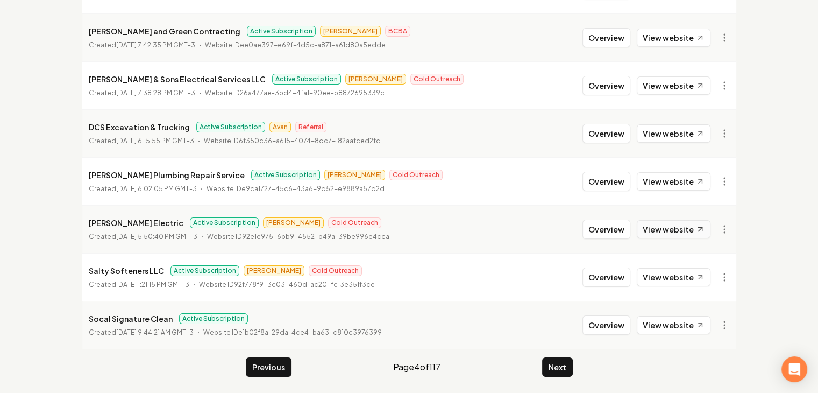
click at [683, 227] on link "View website" at bounding box center [674, 229] width 74 height 18
click at [684, 271] on link "View website" at bounding box center [674, 277] width 74 height 18
click at [683, 323] on link "View website" at bounding box center [674, 325] width 74 height 18
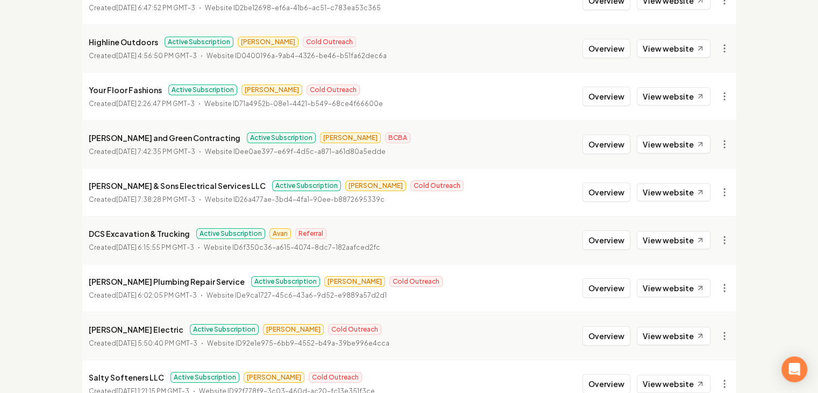
scroll to position [171, 0]
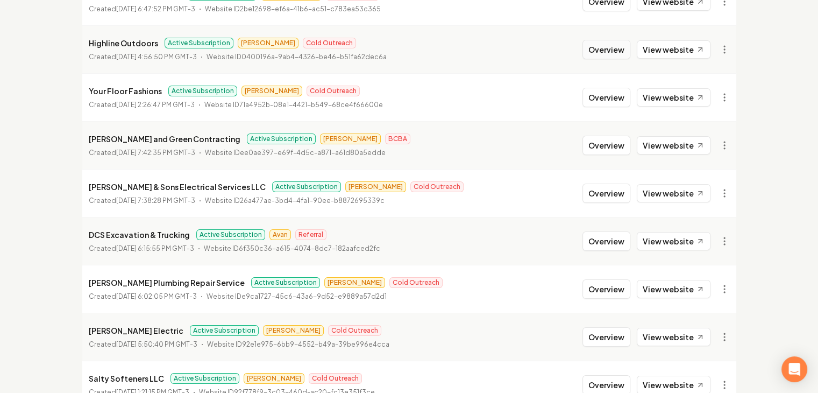
click at [595, 48] on button "Overview" at bounding box center [607, 49] width 48 height 19
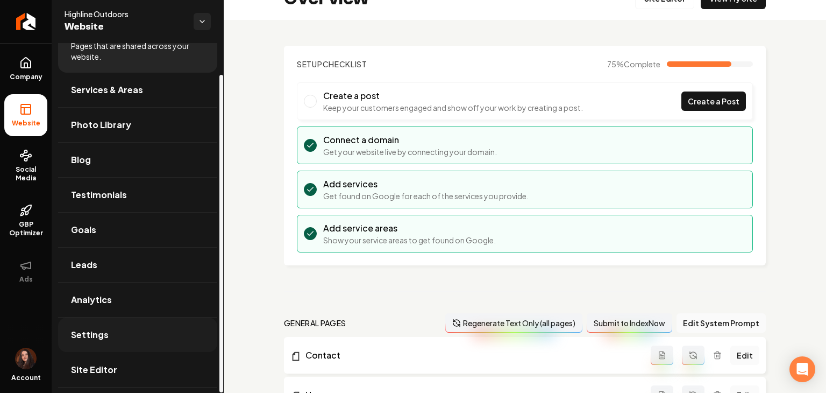
scroll to position [108, 0]
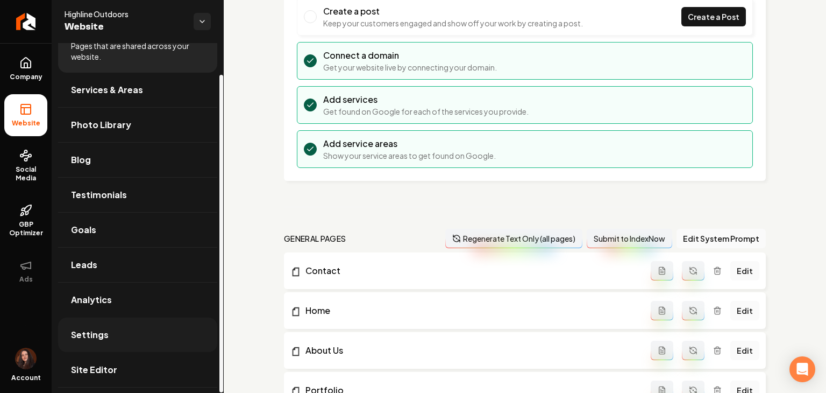
click at [113, 337] on link "Settings" at bounding box center [137, 334] width 159 height 34
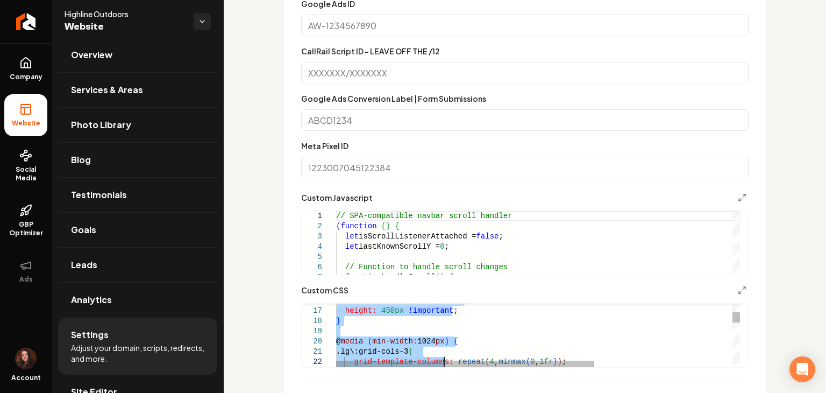
type textarea "**********"
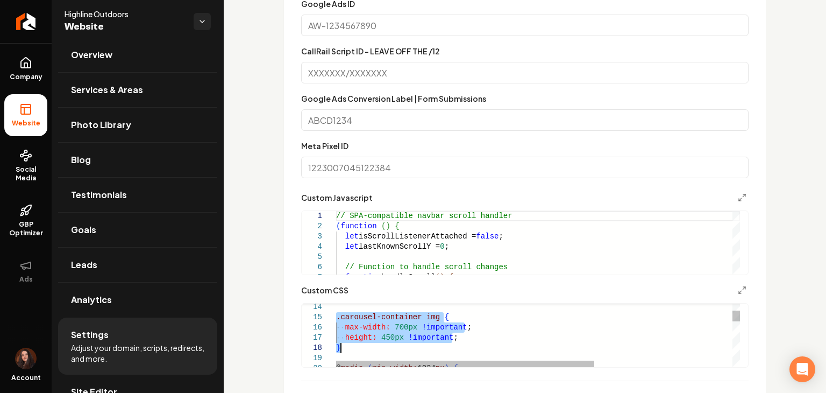
drag, startPoint x: 337, startPoint y: 318, endPoint x: 440, endPoint y: 342, distance: 105.6
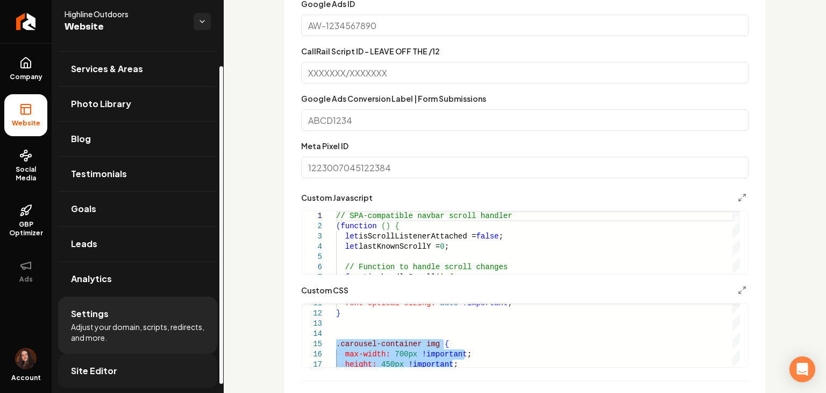
scroll to position [34, 0]
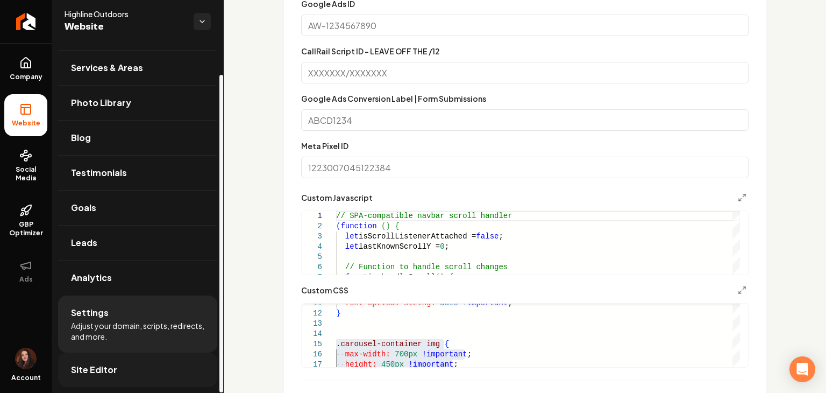
click at [159, 373] on link "Site Editor" at bounding box center [137, 369] width 159 height 34
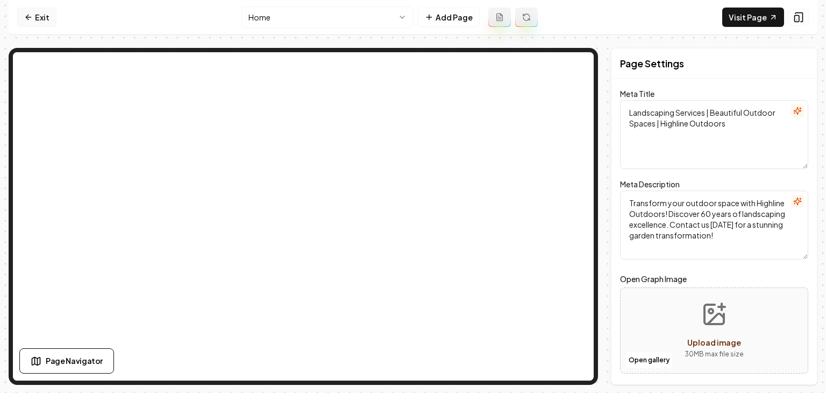
click at [35, 18] on link "Exit" at bounding box center [36, 17] width 39 height 19
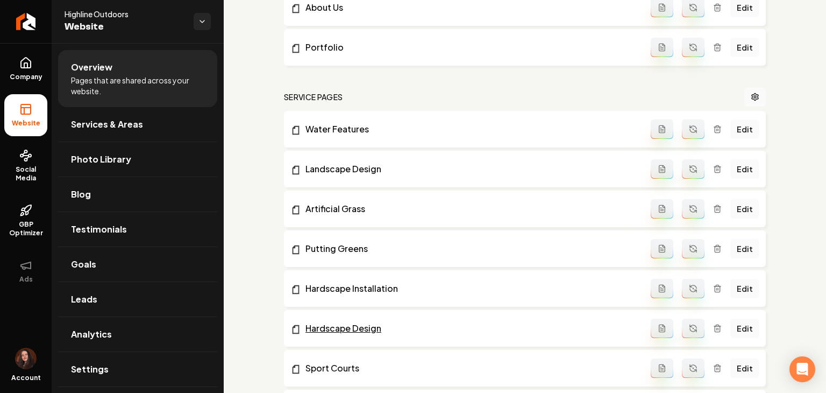
scroll to position [592, 0]
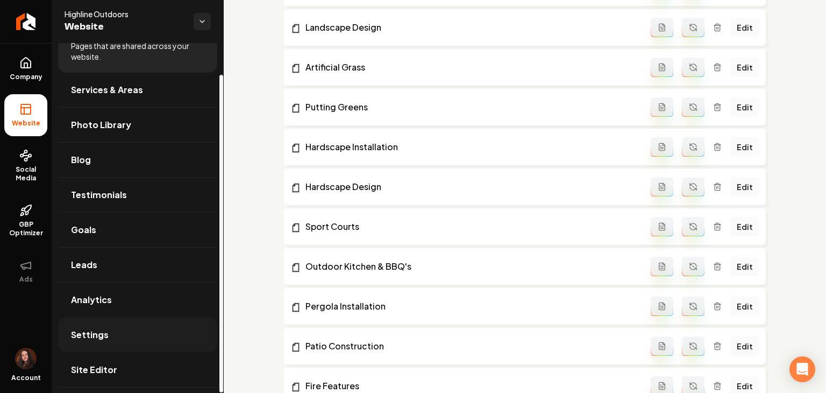
click at [109, 340] on link "Settings" at bounding box center [137, 334] width 159 height 34
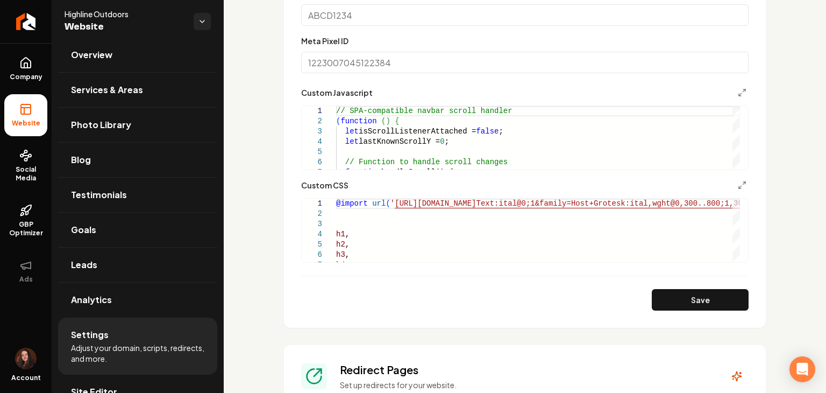
scroll to position [861, 0]
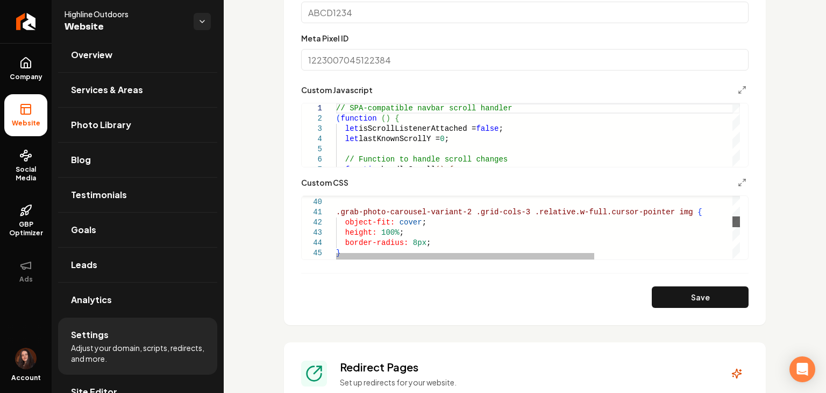
click at [740, 218] on div "Main content area" at bounding box center [737, 221] width 8 height 11
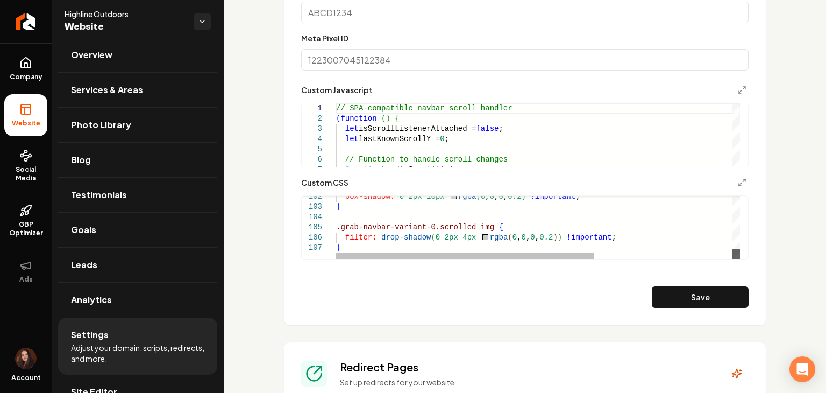
click at [740, 258] on div "Main content area" at bounding box center [737, 254] width 8 height 11
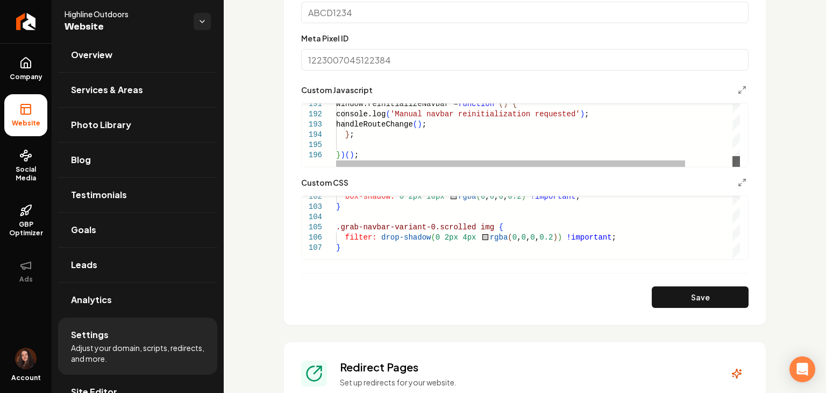
click at [734, 167] on div "Main content area" at bounding box center [737, 161] width 8 height 11
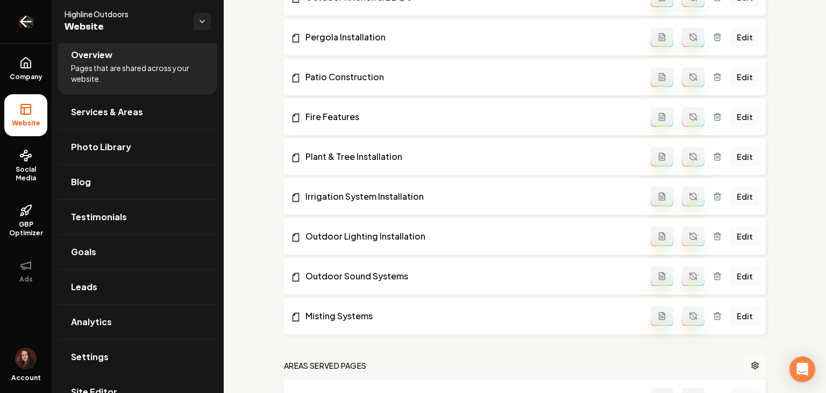
scroll to position [34, 0]
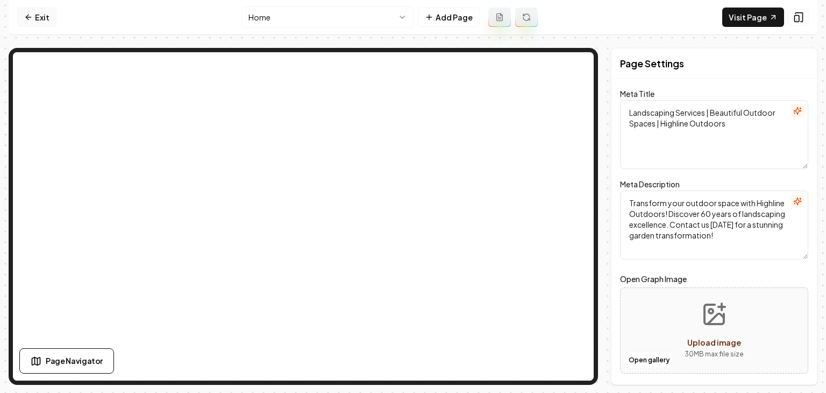
click at [47, 17] on link "Exit" at bounding box center [36, 17] width 39 height 19
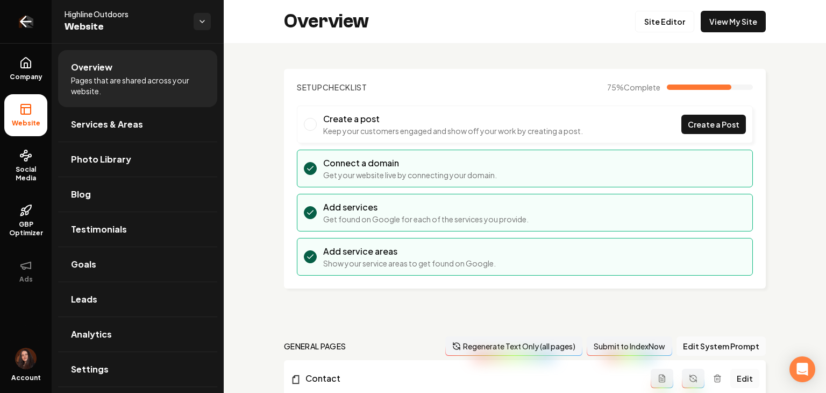
click at [28, 19] on icon "Return to dashboard" at bounding box center [25, 21] width 17 height 17
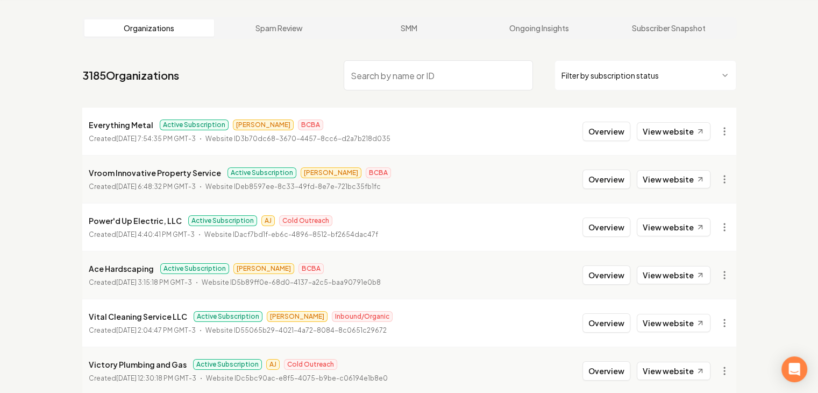
scroll to position [278, 0]
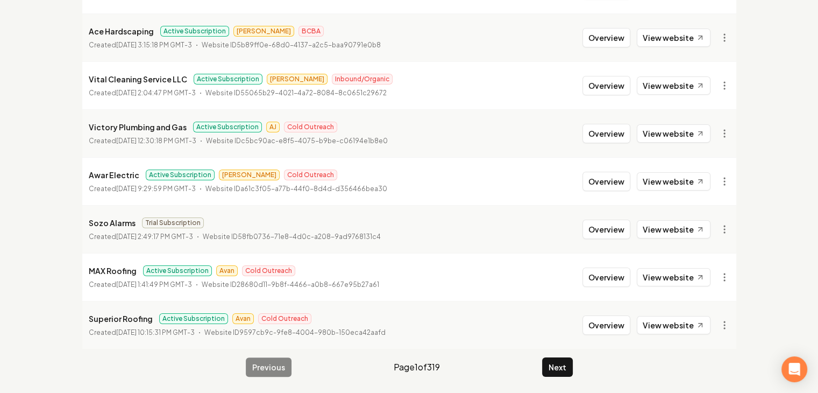
click at [624, 112] on li "Victory Plumbing and Gas Active Subscription AJ Cold Outreach Created September…" at bounding box center [409, 133] width 654 height 48
click at [619, 117] on li "Victory Plumbing and Gas Active Subscription AJ Cold Outreach Created September…" at bounding box center [409, 133] width 654 height 48
click at [727, 118] on li "Victory Plumbing and Gas Active Subscription AJ Cold Outreach Created September…" at bounding box center [409, 133] width 654 height 48
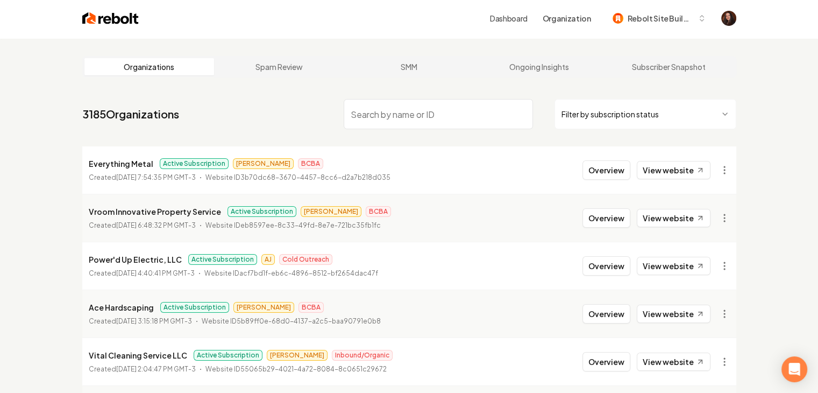
scroll to position [0, 0]
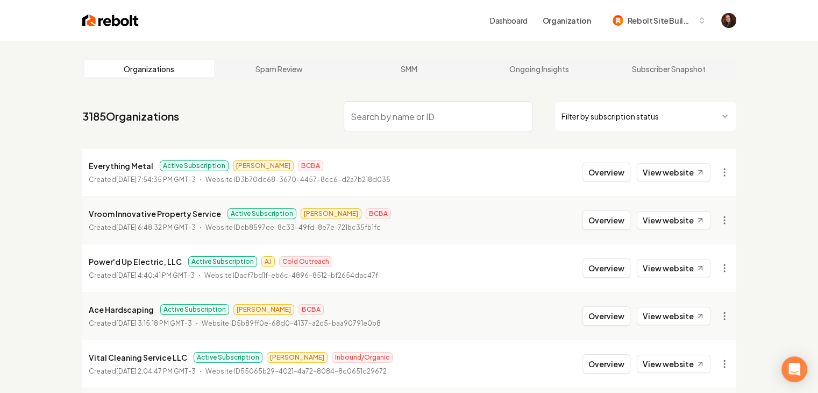
click at [713, 112] on html "Dashboard Organization Rebolt Site Builder Organizations Spam Review SMM Ongoin…" at bounding box center [409, 196] width 818 height 393
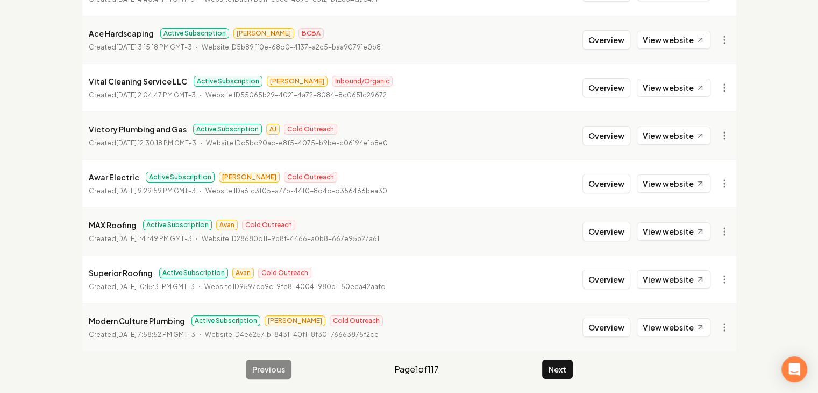
scroll to position [278, 0]
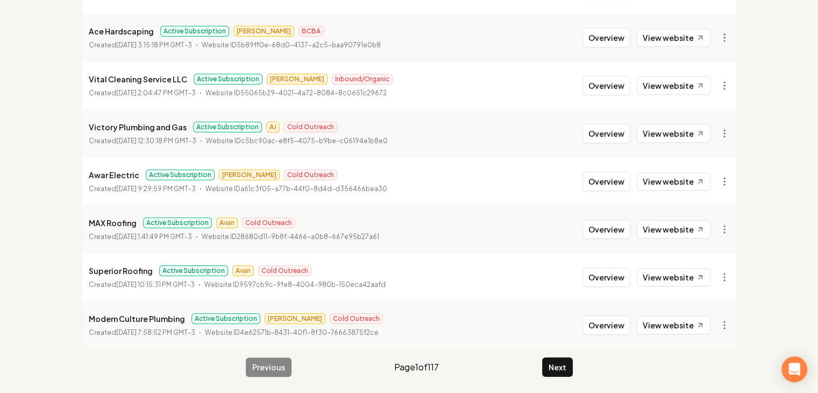
click at [541, 363] on div "Previous Page 1 of 117 Next" at bounding box center [409, 366] width 327 height 19
click at [547, 361] on button "Next" at bounding box center [557, 366] width 31 height 19
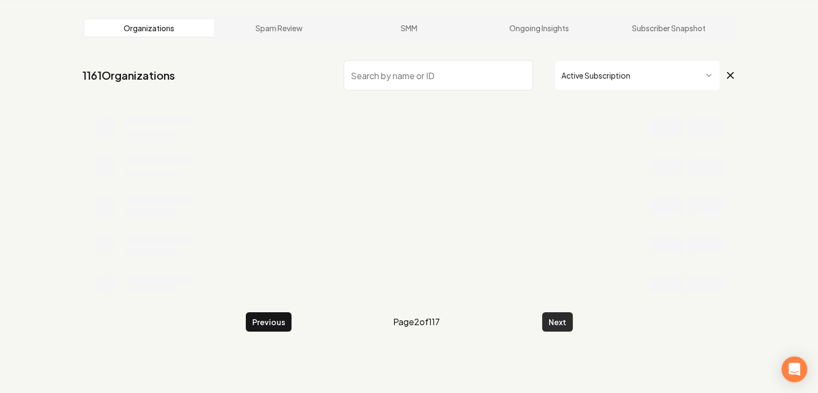
click at [558, 329] on button "Next" at bounding box center [557, 321] width 31 height 19
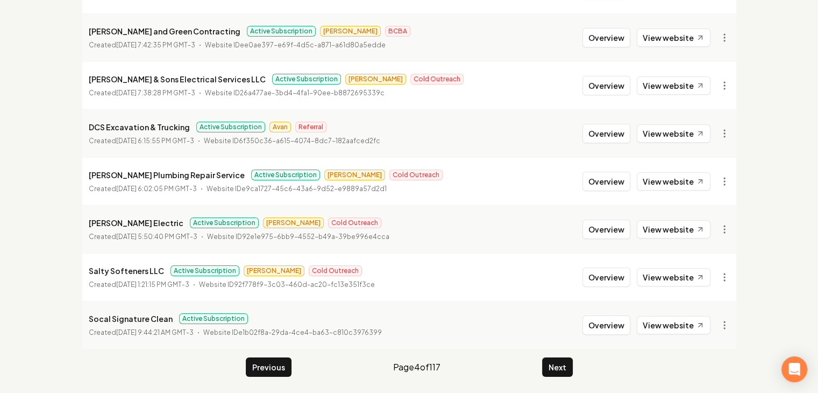
click at [549, 363] on button "Next" at bounding box center [557, 366] width 31 height 19
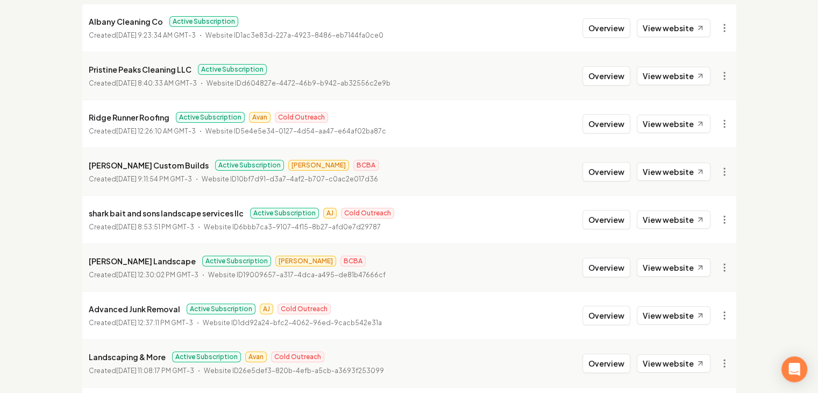
scroll to position [63, 0]
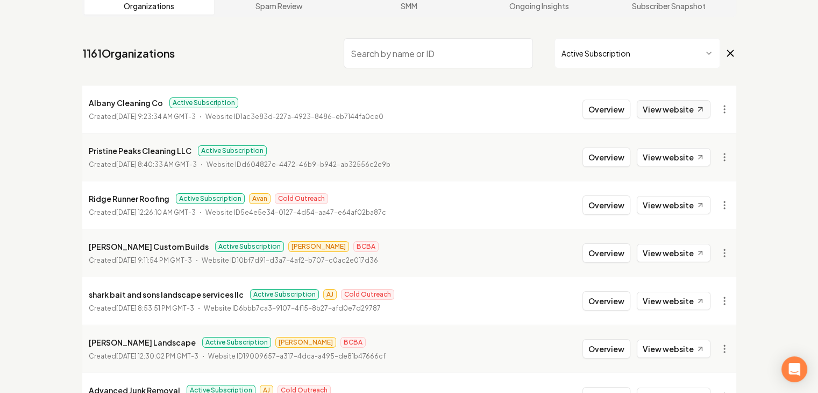
click at [683, 105] on link "View website" at bounding box center [674, 109] width 74 height 18
click at [678, 154] on link "View website" at bounding box center [674, 157] width 74 height 18
click at [678, 202] on link "View website" at bounding box center [674, 205] width 74 height 18
drag, startPoint x: 678, startPoint y: 252, endPoint x: 681, endPoint y: 287, distance: 34.5
click at [678, 253] on link "View website" at bounding box center [674, 253] width 74 height 18
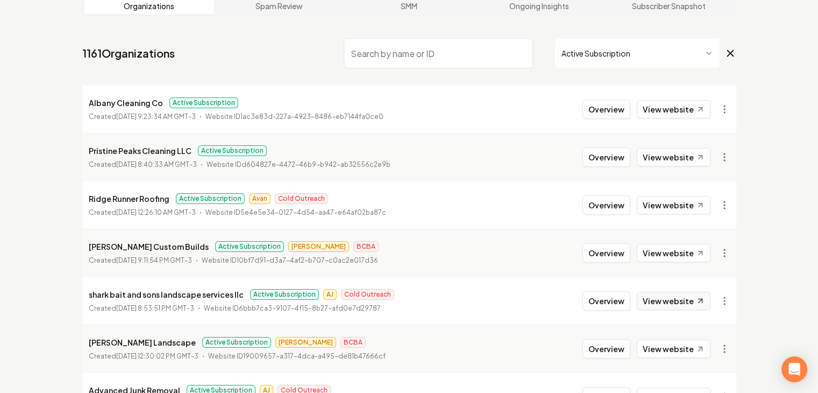
click at [674, 300] on link "View website" at bounding box center [674, 301] width 74 height 18
click at [676, 343] on link "View website" at bounding box center [674, 348] width 74 height 18
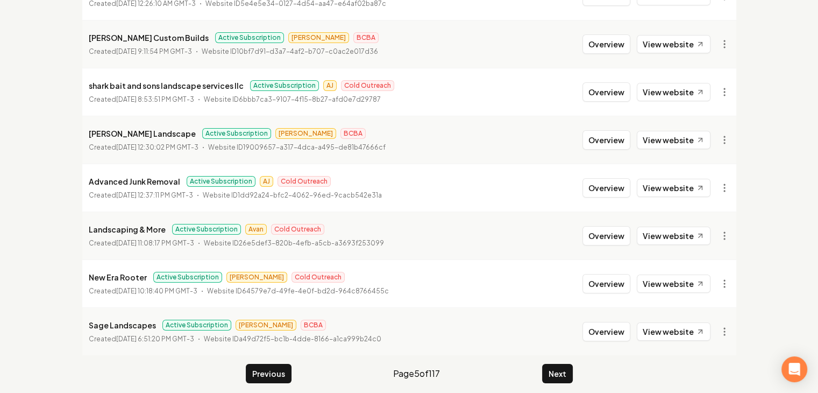
scroll to position [278, 0]
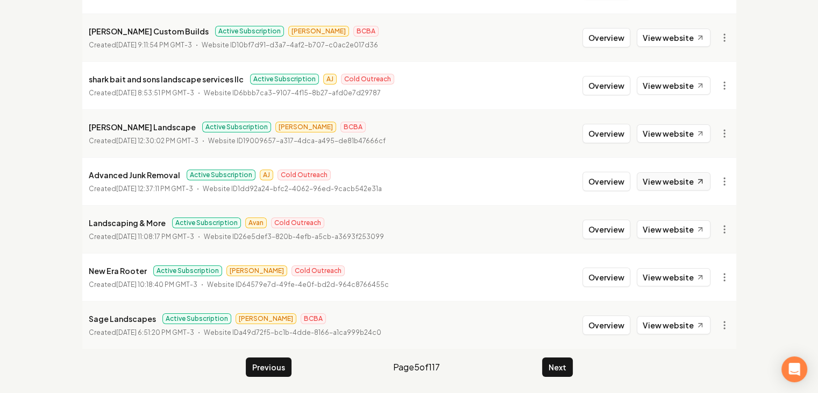
click at [676, 185] on link "View website" at bounding box center [674, 181] width 74 height 18
click at [676, 223] on link "View website" at bounding box center [674, 229] width 74 height 18
click at [669, 280] on link "View website" at bounding box center [674, 277] width 74 height 18
click at [669, 321] on link "View website" at bounding box center [674, 325] width 74 height 18
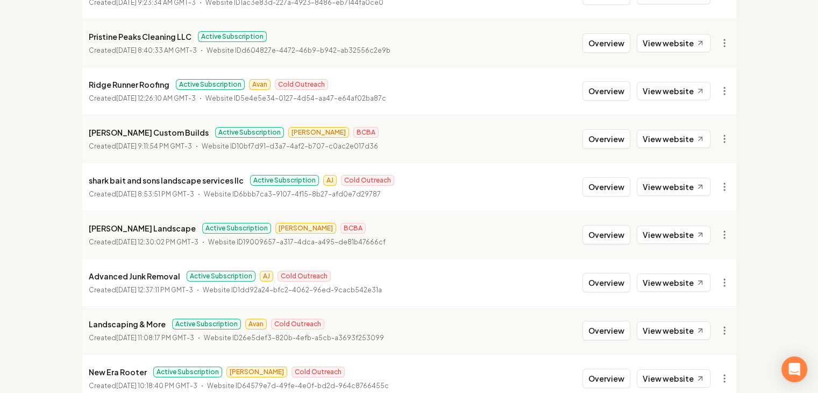
scroll to position [117, 0]
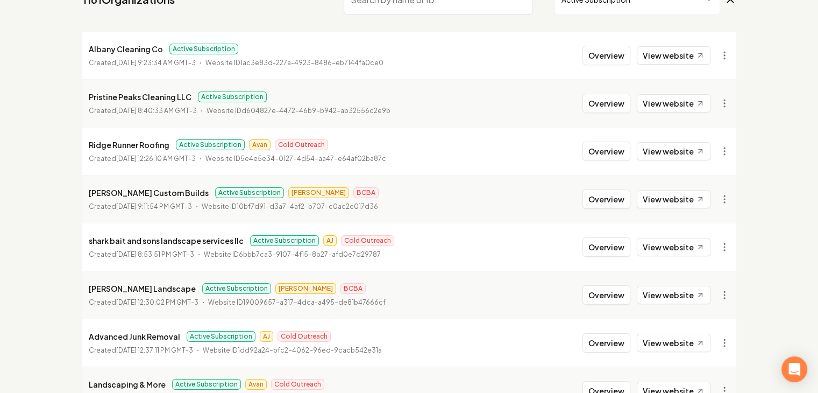
drag, startPoint x: 621, startPoint y: 146, endPoint x: 541, endPoint y: 156, distance: 80.8
click at [534, 156] on li "Ridge Runner Roofing Active Subscription Avan Cold Outreach Created September 1…" at bounding box center [409, 151] width 654 height 48
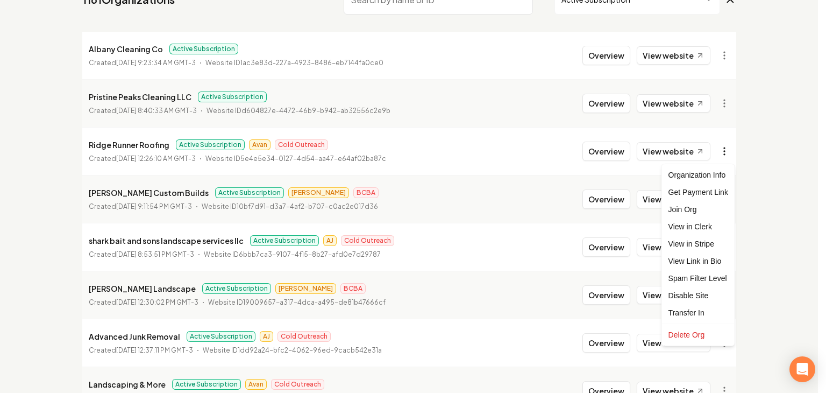
click at [724, 149] on html "Dashboard Organization Rebolt Site Builder Organizations Spam Review SMM Ongoin…" at bounding box center [413, 79] width 826 height 393
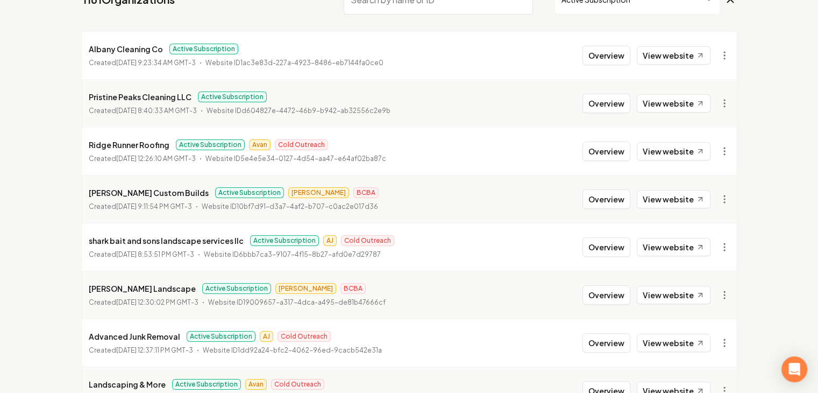
drag, startPoint x: 140, startPoint y: 147, endPoint x: 115, endPoint y: 143, distance: 25.6
drag, startPoint x: 115, startPoint y: 143, endPoint x: 599, endPoint y: 153, distance: 483.8
drag, startPoint x: 599, startPoint y: 153, endPoint x: 549, endPoint y: 168, distance: 52.4
click at [546, 172] on li "Ridge Runner Roofing Active Subscription Avan Cold Outreach Created September 1…" at bounding box center [409, 151] width 654 height 48
drag, startPoint x: 572, startPoint y: 142, endPoint x: 606, endPoint y: 183, distance: 53.5
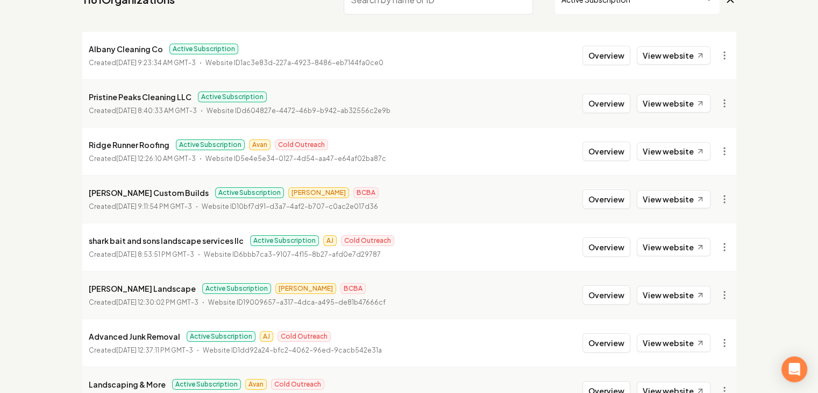
click at [607, 183] on ul "Albany Cleaning Co Active Subscription Created September 16, 2025, 9:23:34 AM G…" at bounding box center [409, 271] width 654 height 478
click at [603, 155] on button "Overview" at bounding box center [607, 151] width 48 height 19
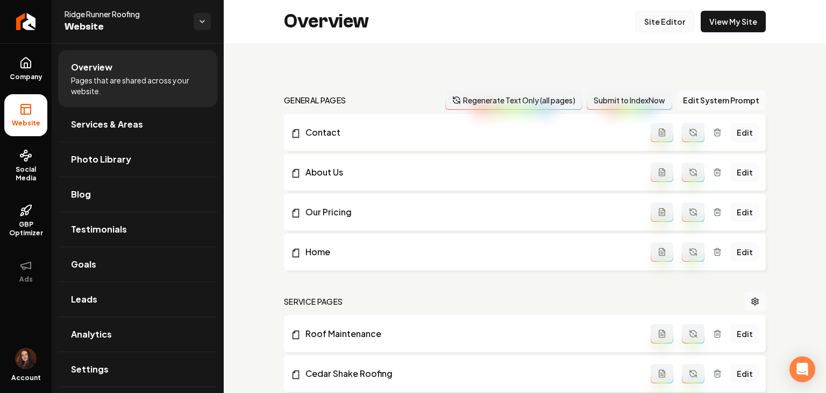
click at [650, 18] on link "Site Editor" at bounding box center [664, 22] width 59 height 22
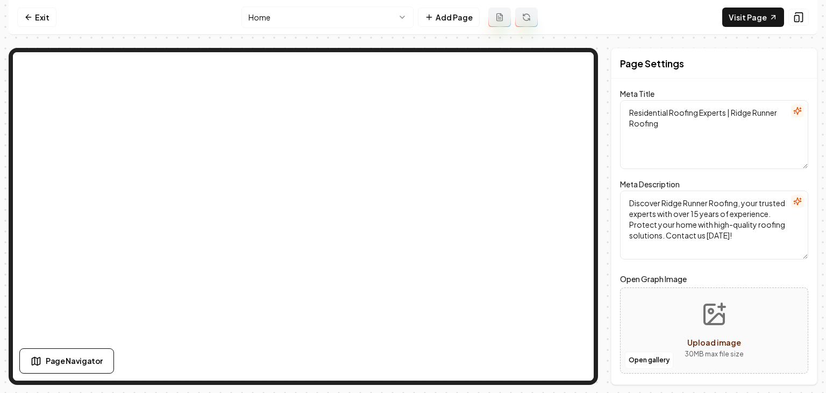
click at [292, 13] on html "Computer Required This feature is only available on a computer. Please switch t…" at bounding box center [413, 196] width 826 height 393
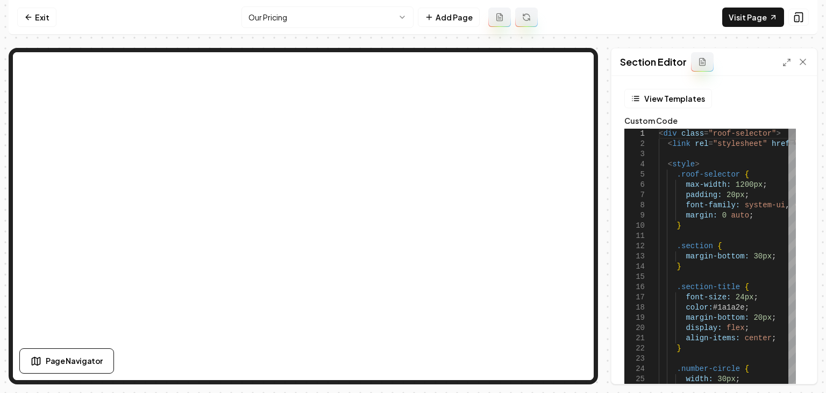
type textarea "**********"
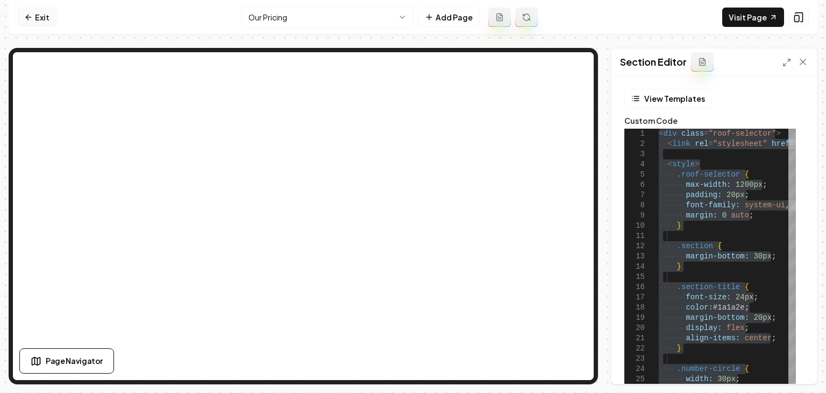
click at [45, 22] on link "Exit" at bounding box center [36, 17] width 39 height 19
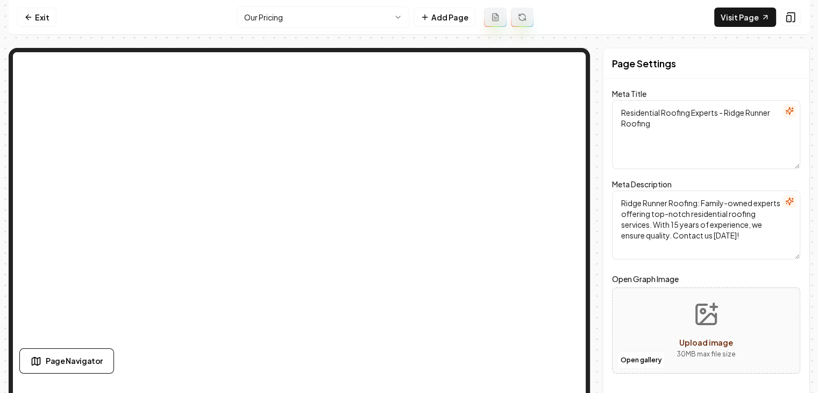
type textarea "Residential Roofing Experts | Ridge Runner Roofing"
type textarea "Discover Ridge Runner Roofing, your trusted experts with over 15 years of exper…"
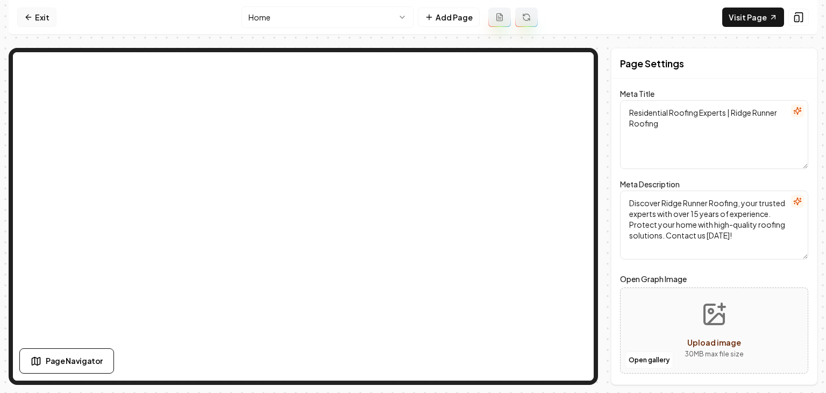
click at [33, 24] on link "Exit" at bounding box center [36, 17] width 39 height 19
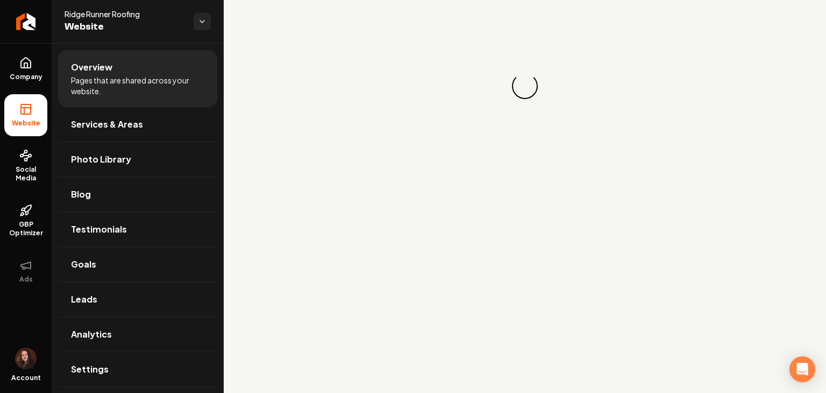
click at [30, 24] on icon "Return to dashboard" at bounding box center [26, 21] width 9 height 9
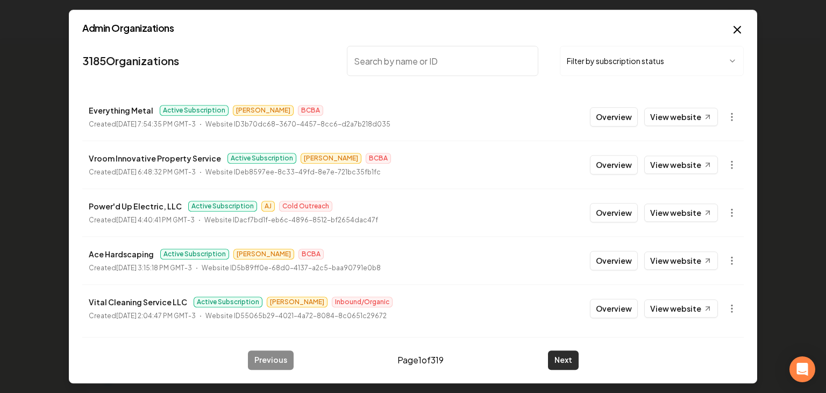
click at [561, 357] on button "Next" at bounding box center [563, 359] width 31 height 19
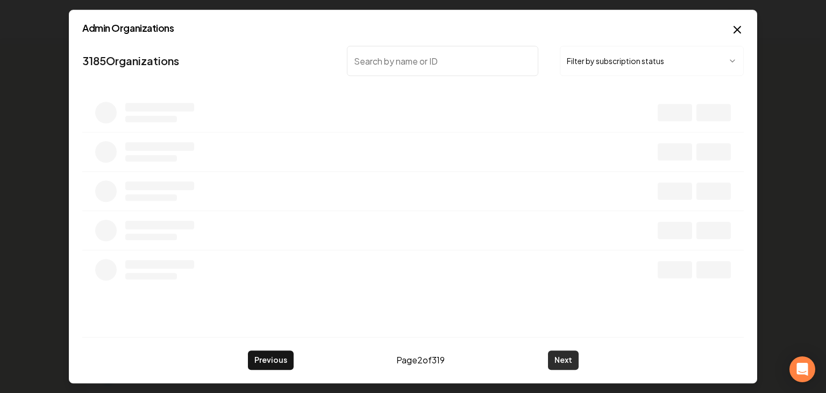
click at [562, 364] on button "Next" at bounding box center [563, 359] width 31 height 19
click at [562, 363] on button "Next" at bounding box center [563, 359] width 31 height 19
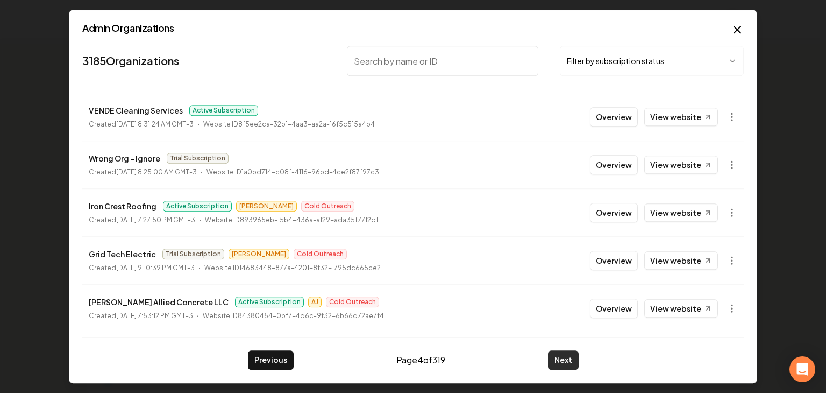
click at [562, 363] on button "Next" at bounding box center [563, 359] width 31 height 19
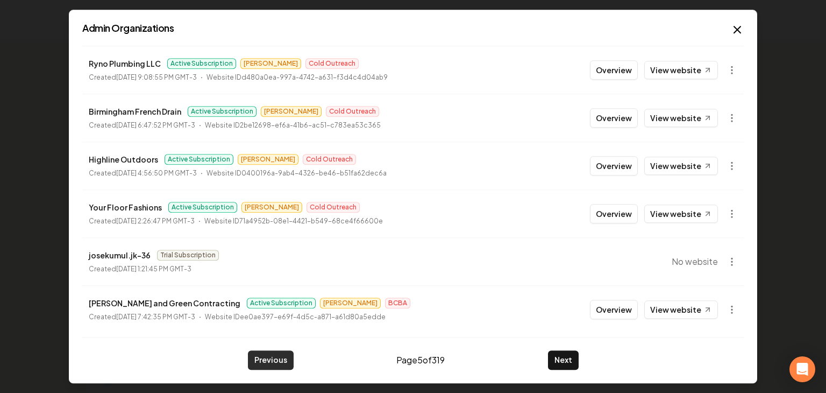
scroll to position [242, 0]
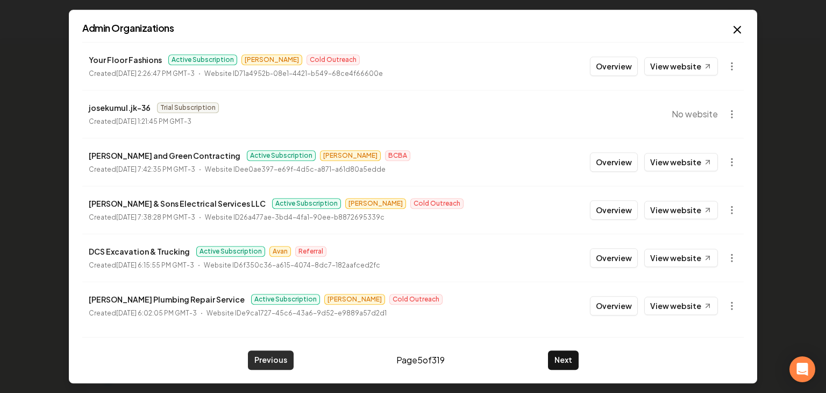
click at [273, 366] on button "Previous" at bounding box center [271, 359] width 46 height 19
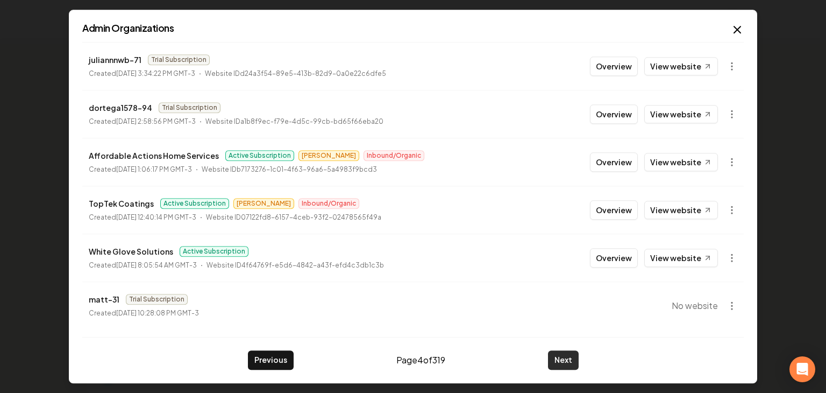
click at [555, 366] on button "Next" at bounding box center [563, 359] width 31 height 19
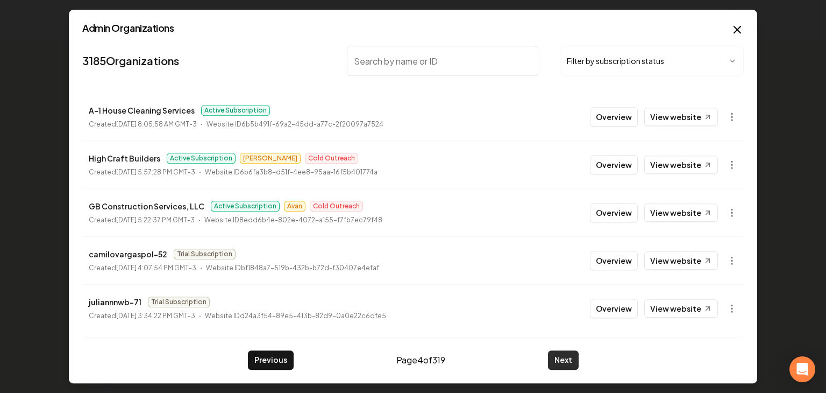
click at [555, 365] on button "Next" at bounding box center [563, 359] width 31 height 19
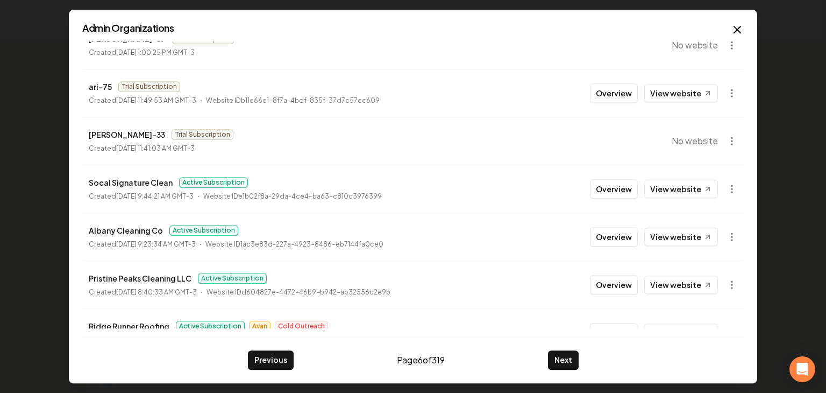
scroll to position [242, 0]
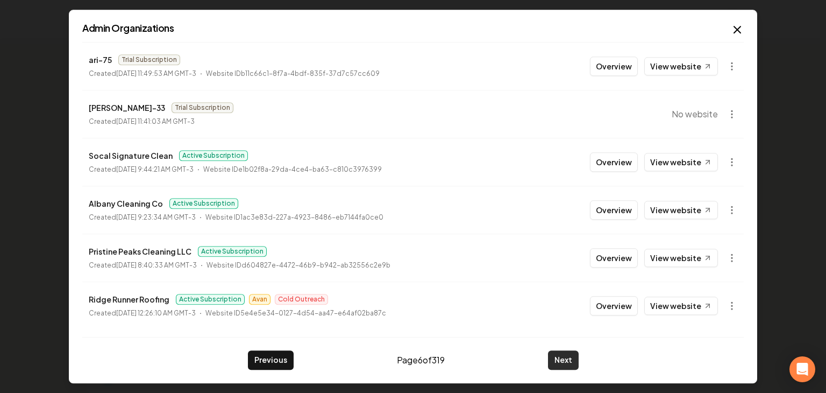
click at [564, 367] on button "Next" at bounding box center [563, 359] width 31 height 19
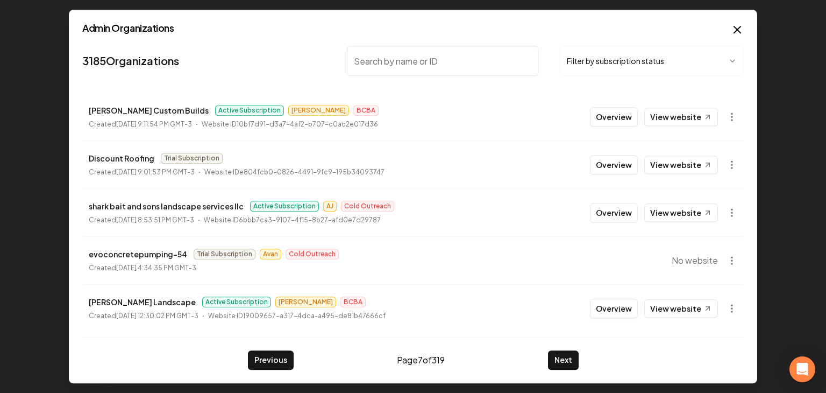
scroll to position [54, 0]
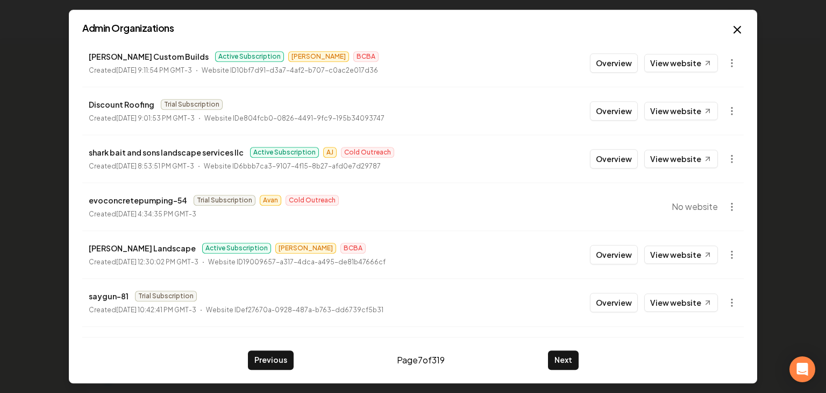
drag, startPoint x: 603, startPoint y: 258, endPoint x: 725, endPoint y: 277, distance: 123.6
click at [725, 282] on li "saygun-81 Trial Subscription Created September 14, 2025, 10:42:41 PM GMT-3 Webs…" at bounding box center [413, 302] width 662 height 48
click at [725, 259] on button "button" at bounding box center [732, 255] width 22 height 22
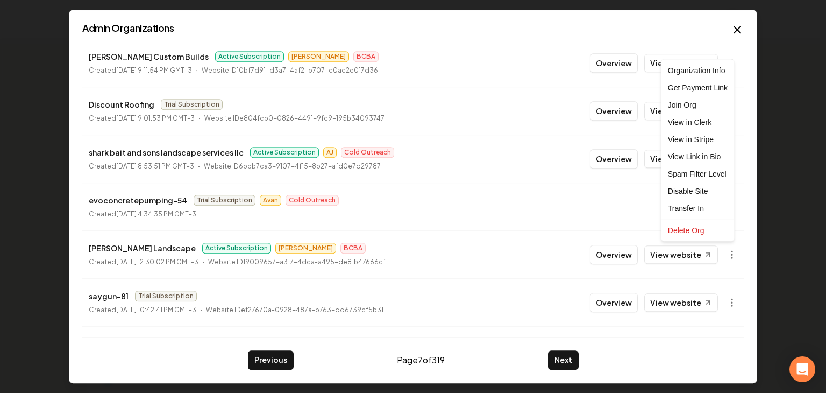
click at [605, 255] on div at bounding box center [413, 196] width 826 height 393
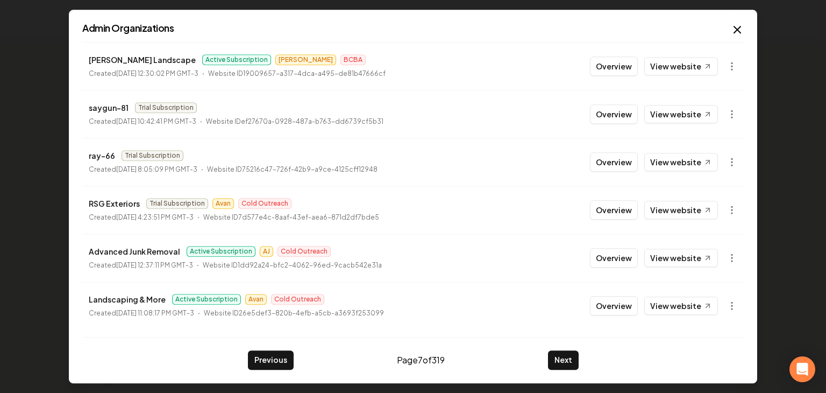
scroll to position [135, 0]
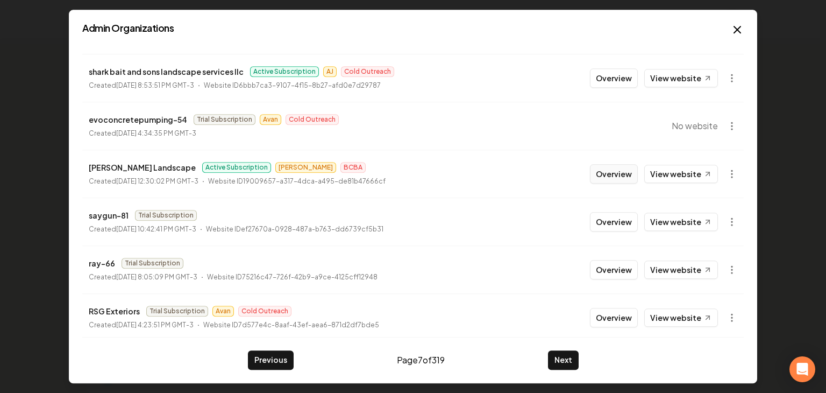
click at [611, 175] on button "Overview" at bounding box center [614, 173] width 48 height 19
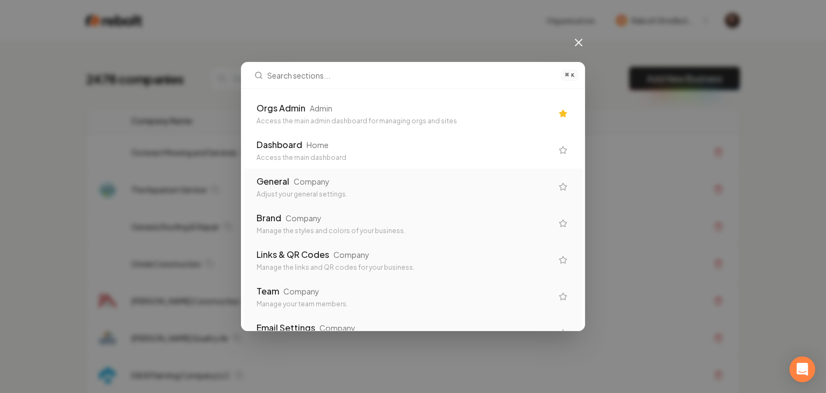
scroll to position [54, 0]
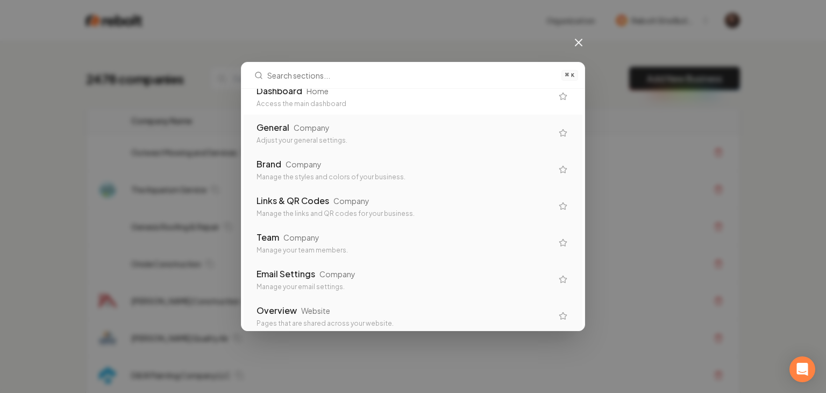
click at [76, 193] on div "⌘ K Orgs Admin Admin Access the main admin dashboard for managing orgs and site…" at bounding box center [413, 196] width 826 height 393
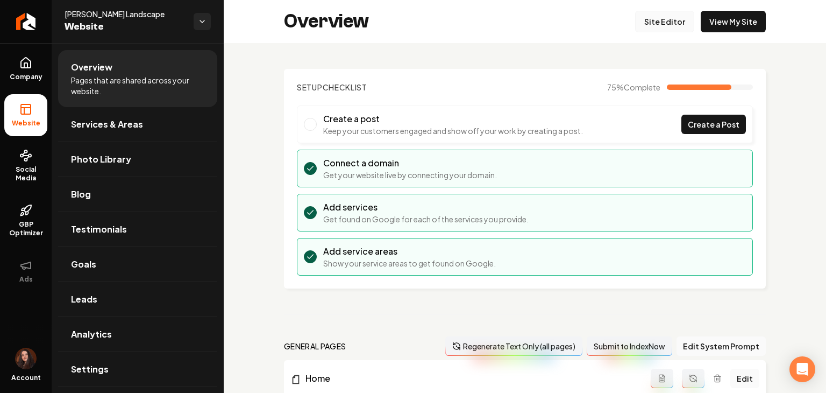
click at [673, 28] on link "Site Editor" at bounding box center [664, 22] width 59 height 22
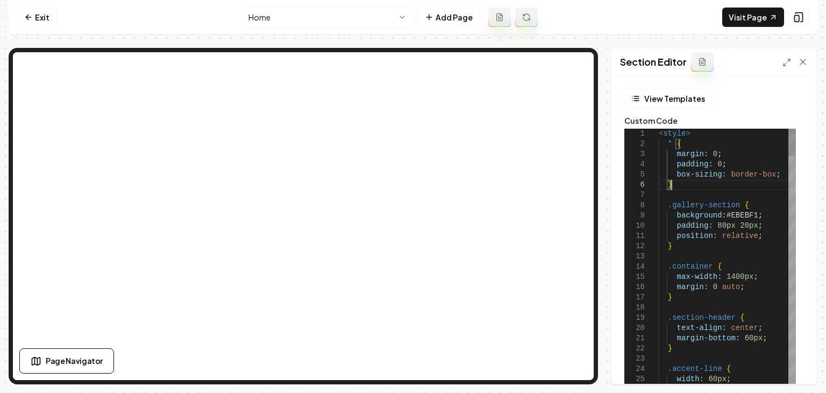
type textarea "**********"
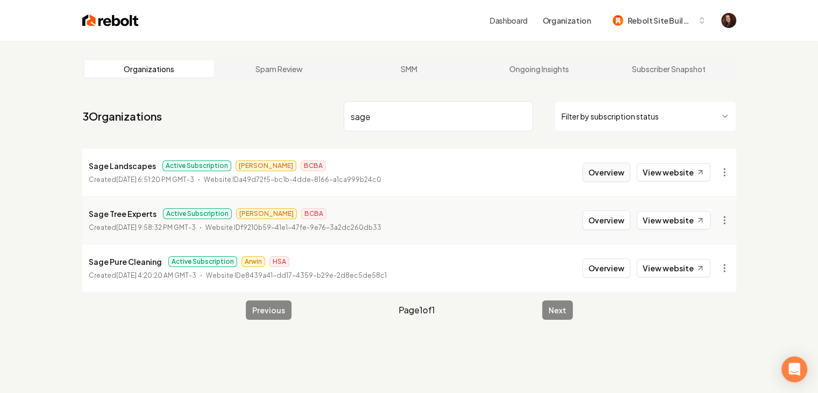
type input "sage"
click at [604, 171] on button "Overview" at bounding box center [607, 171] width 48 height 19
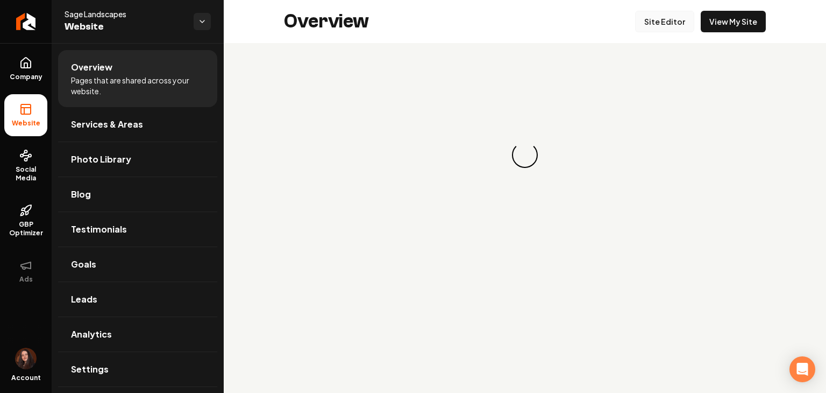
click at [666, 29] on link "Site Editor" at bounding box center [664, 22] width 59 height 22
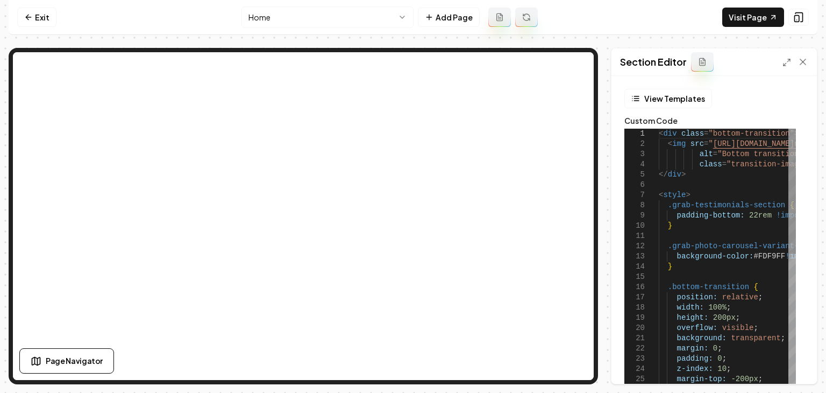
type textarea "**********"
